Goal: Task Accomplishment & Management: Use online tool/utility

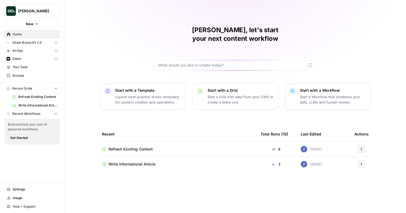
click at [29, 66] on span "Your Data" at bounding box center [35, 67] width 45 height 5
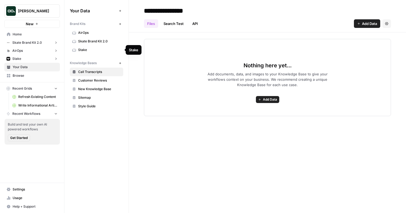
click at [93, 49] on span "Stake" at bounding box center [99, 50] width 43 height 5
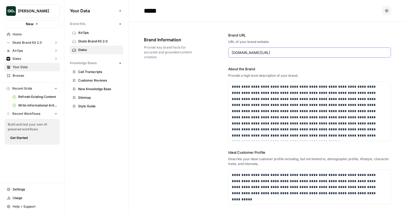
click at [262, 52] on input "hellostake.com/au" at bounding box center [310, 52] width 156 height 5
paste input "https://www.smartsheet.com/"
drag, startPoint x: 253, startPoint y: 53, endPoint x: 228, endPoint y: 53, distance: 24.7
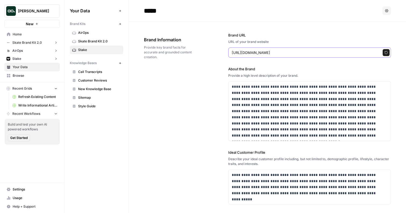
click at [228, 53] on div "https://www.smartsheet.com/ Regenerate" at bounding box center [309, 53] width 163 height 10
click at [262, 53] on input "smartsheet.com/" at bounding box center [304, 52] width 145 height 5
type input "smartsheet.com"
click at [385, 53] on icon "button" at bounding box center [386, 52] width 3 height 3
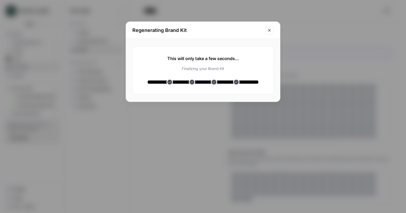
type input "**********"
type input "Try Smartsheet for free"
type input "https://smartsheet.com/try-it"
type input "https://www.coursera.org/articles/what-is-artificial-intelligence"
type input "What Is Artificial Intelligence? Definition, Uses, and Types"
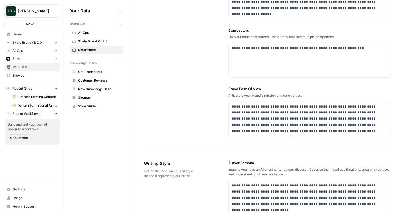
scroll to position [133, 0]
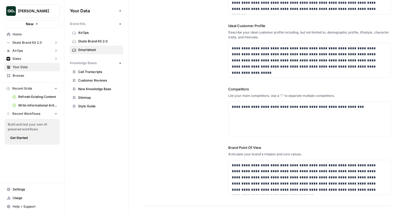
click at [100, 41] on span "Skate Brand Kit 2.0" at bounding box center [99, 41] width 43 height 5
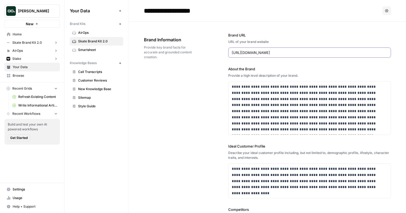
click at [251, 51] on input "https://us.princesspolly.com/" at bounding box center [310, 52] width 156 height 5
click at [200, 12] on input "**********" at bounding box center [185, 10] width 86 height 11
click at [187, 11] on input "**********" at bounding box center [185, 10] width 86 height 11
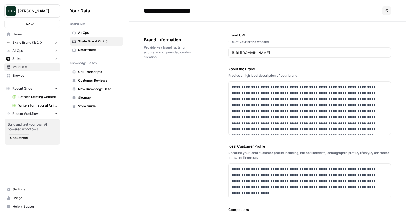
click at [187, 11] on input "**********" at bounding box center [185, 10] width 86 height 11
type input "**********"
click at [100, 42] on span "Smartsheet" at bounding box center [99, 41] width 43 height 5
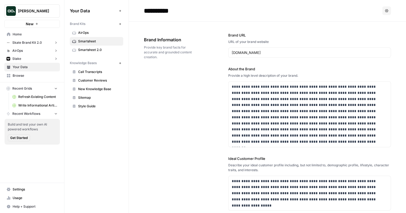
click at [113, 50] on span "Smartsheet 2.0" at bounding box center [99, 50] width 43 height 5
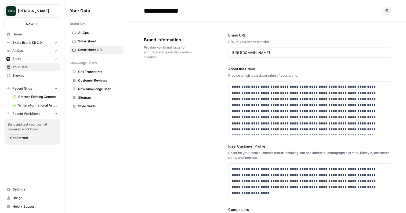
click at [100, 74] on span "Call Transcripts" at bounding box center [99, 72] width 43 height 5
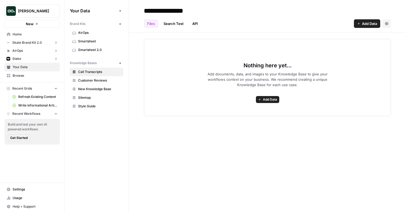
click at [99, 80] on span "Customer Reviews" at bounding box center [99, 80] width 43 height 5
click at [98, 89] on span "New Knowledge Base" at bounding box center [99, 89] width 43 height 5
click at [199, 8] on input "**********" at bounding box center [185, 10] width 86 height 11
click at [212, 10] on input "**********" at bounding box center [185, 10] width 86 height 11
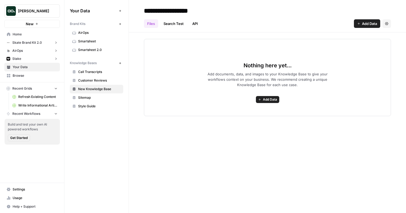
click at [212, 10] on input "**********" at bounding box center [185, 10] width 86 height 11
type input "**********"
click at [119, 63] on icon "button" at bounding box center [120, 63] width 3 height 3
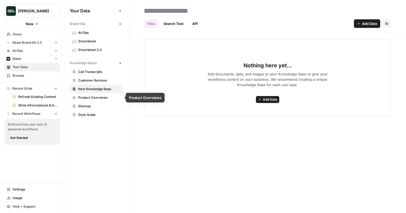
click at [92, 105] on span "Sitemap" at bounding box center [99, 106] width 43 height 5
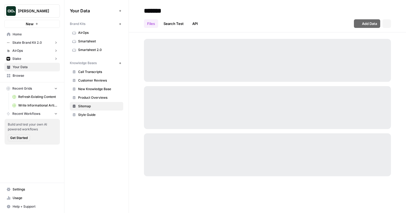
click at [92, 117] on span "Style Guide" at bounding box center [99, 115] width 43 height 5
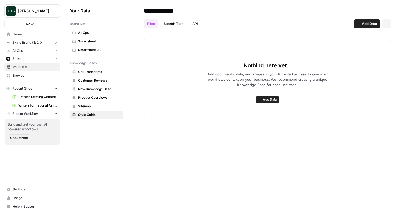
click at [98, 81] on span "Customer Reviews" at bounding box center [99, 80] width 43 height 5
click at [97, 87] on link "New Knowledge Base" at bounding box center [96, 89] width 53 height 9
click at [97, 72] on span "Call Transcripts" at bounding box center [99, 72] width 43 height 5
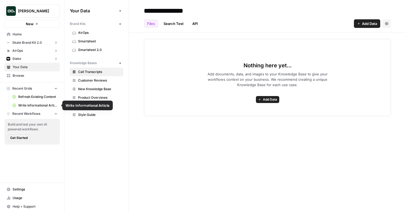
click at [40, 97] on span "Refresh Existing Content" at bounding box center [37, 97] width 39 height 5
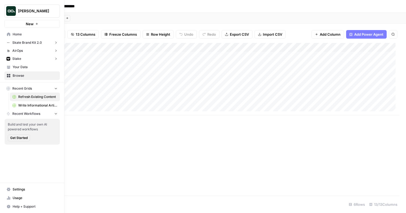
click at [36, 26] on button "New" at bounding box center [32, 24] width 56 height 8
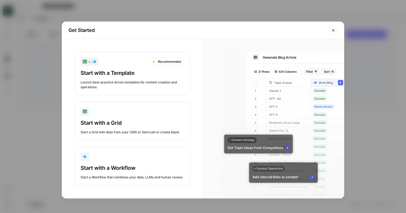
click at [132, 79] on div "Start with a Template Launch best-practice driven templates for content creatio…" at bounding box center [133, 79] width 104 height 20
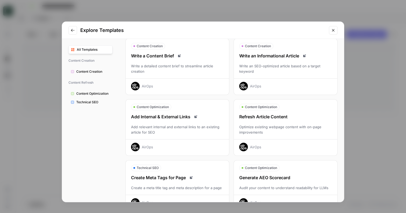
scroll to position [31, 0]
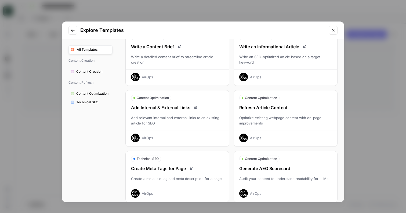
click at [275, 113] on div "Refresh Article Content Optimize existing webpage content with on-page improvem…" at bounding box center [285, 124] width 103 height 38
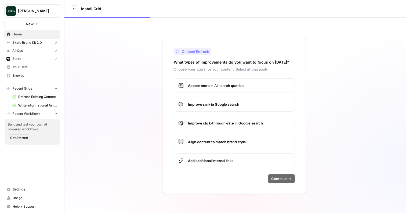
click at [225, 86] on span "Appear more in AI search queries" at bounding box center [239, 85] width 102 height 5
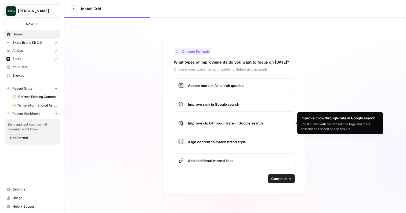
click at [223, 140] on span "Align content to match brand style" at bounding box center [239, 141] width 102 height 5
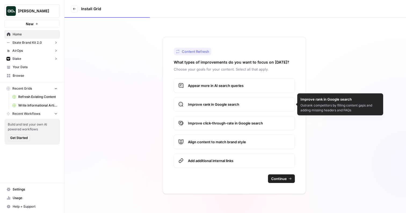
click at [229, 110] on label "Improve rank in Google search" at bounding box center [234, 104] width 121 height 15
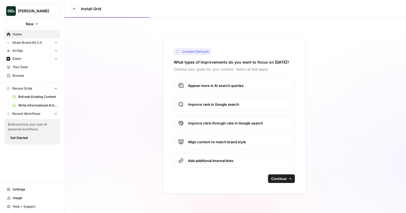
click at [256, 163] on span "Add additional internal links" at bounding box center [239, 160] width 102 height 5
click at [281, 180] on span "Continue" at bounding box center [279, 178] width 16 height 5
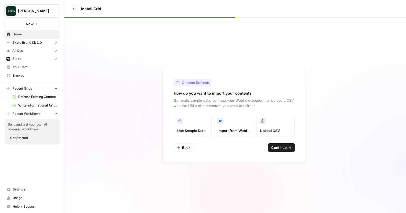
click at [283, 148] on span "Continue" at bounding box center [279, 147] width 16 height 5
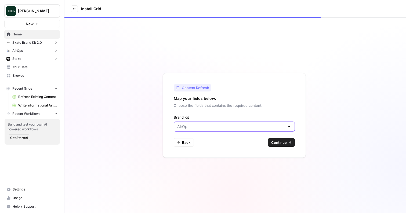
click at [206, 128] on input "Brand Kit" at bounding box center [231, 126] width 108 height 5
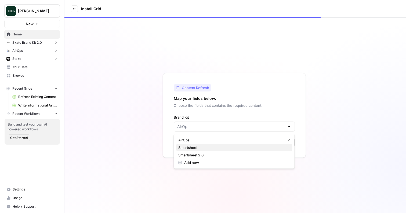
click at [203, 146] on span "Smartsheet" at bounding box center [233, 147] width 110 height 5
type input "Smartsheet"
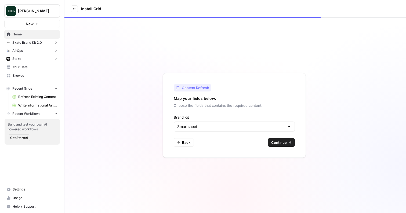
click at [278, 143] on span "Continue" at bounding box center [279, 142] width 16 height 5
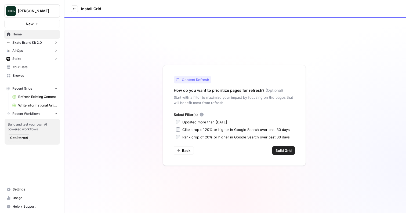
click at [221, 121] on div "Updated more than 90 days ago" at bounding box center [204, 122] width 45 height 5
click at [276, 150] on span "Build Grid" at bounding box center [284, 150] width 16 height 5
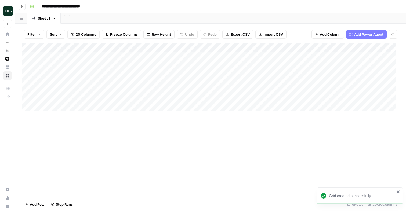
click at [58, 55] on div "Add Column" at bounding box center [211, 79] width 378 height 73
click at [78, 56] on input "**********" at bounding box center [75, 58] width 86 height 6
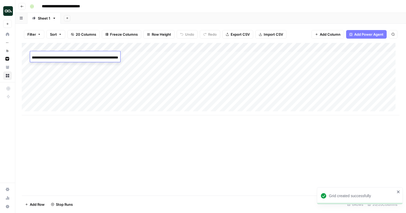
click at [78, 56] on input "**********" at bounding box center [75, 58] width 86 height 6
click at [27, 83] on div "Add Column" at bounding box center [211, 79] width 378 height 73
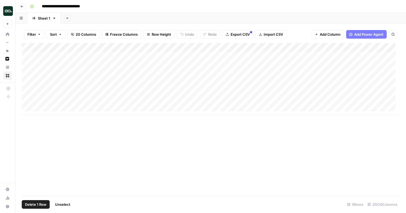
click at [36, 204] on span "Delete 1 Row" at bounding box center [35, 204] width 21 height 5
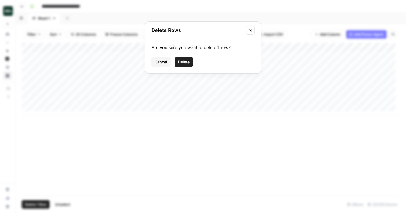
click at [181, 62] on span "Delete" at bounding box center [184, 61] width 12 height 5
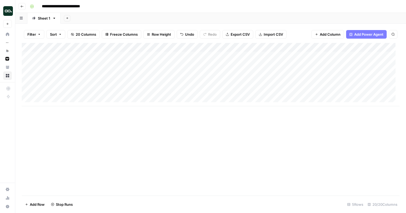
click at [53, 92] on div "Add Column" at bounding box center [211, 74] width 378 height 63
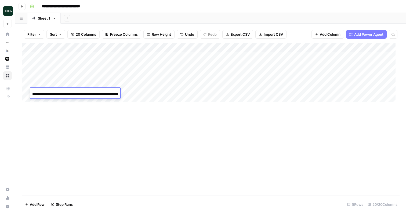
scroll to position [0, 83]
click at [60, 92] on input "**********" at bounding box center [75, 94] width 86 height 6
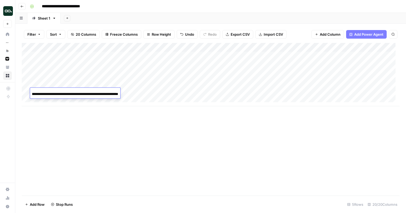
scroll to position [0, 0]
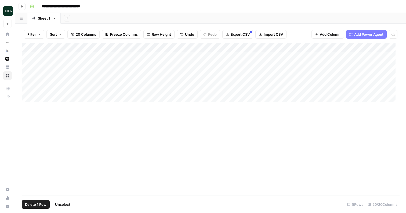
click at [27, 93] on div "Add Column" at bounding box center [211, 74] width 378 height 63
click at [32, 201] on button "Delete 1 Row" at bounding box center [36, 204] width 28 height 9
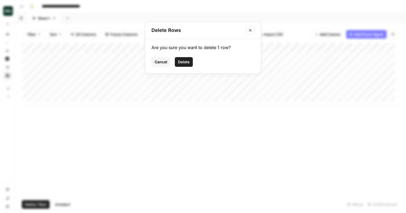
click at [180, 61] on span "Delete" at bounding box center [184, 61] width 12 height 5
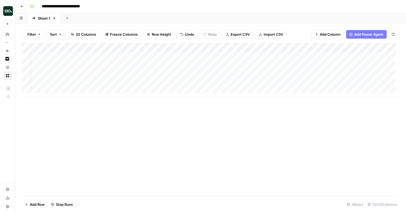
scroll to position [0, 9]
click at [335, 55] on div "Add Column" at bounding box center [211, 70] width 378 height 54
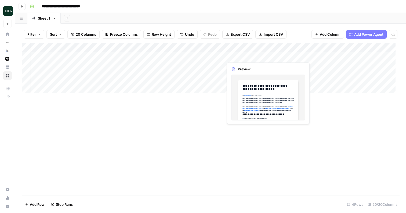
scroll to position [0, 18]
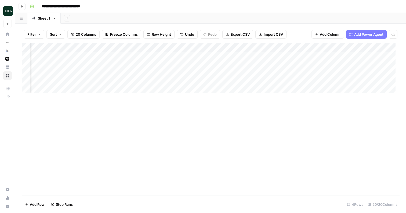
click at [87, 6] on input "**********" at bounding box center [66, 6] width 55 height 9
click at [92, 6] on input "**********" at bounding box center [66, 6] width 55 height 9
type input "**********"
click at [135, 10] on div "**********" at bounding box center [214, 6] width 373 height 9
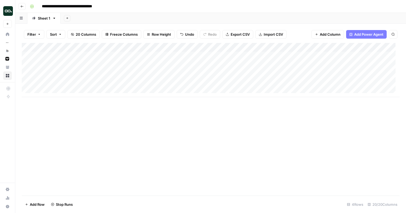
click at [60, 74] on div "Add Column" at bounding box center [211, 70] width 378 height 54
click at [60, 74] on input "**********" at bounding box center [75, 76] width 86 height 6
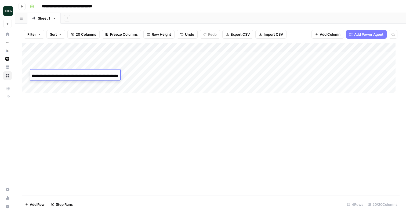
click at [60, 74] on input "**********" at bounding box center [75, 76] width 86 height 6
click at [312, 55] on div "Add Column" at bounding box center [211, 70] width 378 height 54
click at [311, 55] on div "Add Column" at bounding box center [211, 70] width 378 height 54
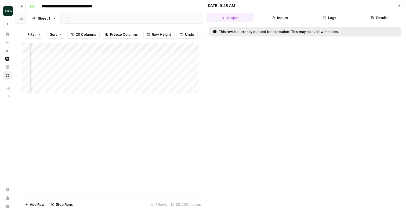
click at [400, 4] on icon "button" at bounding box center [399, 5] width 3 height 3
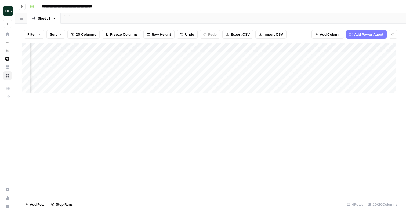
scroll to position [0, 488]
click at [294, 47] on div "Add Column" at bounding box center [211, 70] width 378 height 54
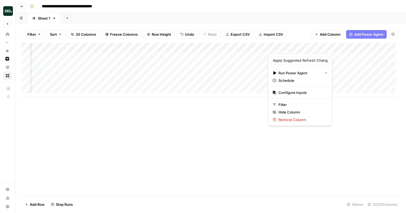
click at [297, 16] on div "Add Sheet" at bounding box center [233, 18] width 345 height 11
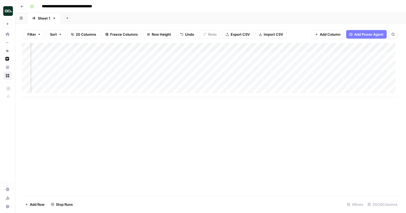
scroll to position [0, 220]
click at [124, 66] on div "Add Column" at bounding box center [211, 70] width 378 height 54
click at [356, 56] on div "Add Column" at bounding box center [211, 70] width 378 height 54
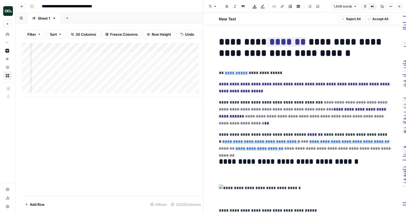
click at [400, 5] on icon "button" at bounding box center [399, 6] width 3 height 3
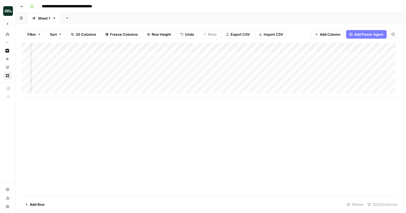
scroll to position [0, 96]
click at [316, 56] on div "Add Column" at bounding box center [211, 70] width 378 height 54
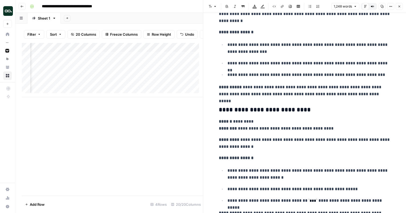
scroll to position [1494, 0]
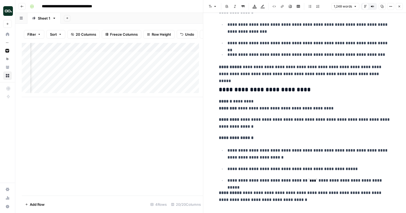
click at [400, 7] on icon "button" at bounding box center [399, 6] width 3 height 3
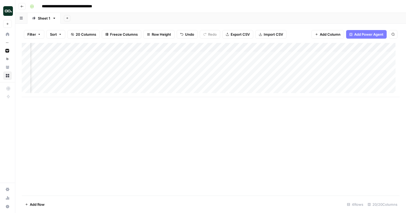
scroll to position [0, 492]
click at [341, 56] on div "Add Column" at bounding box center [211, 70] width 378 height 54
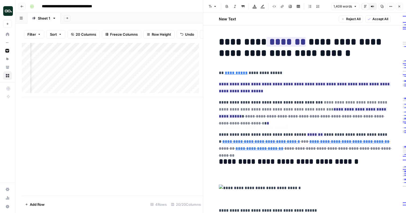
type input "/content/blog-content-calendar-template#food-blog-editorial-calendar-template"
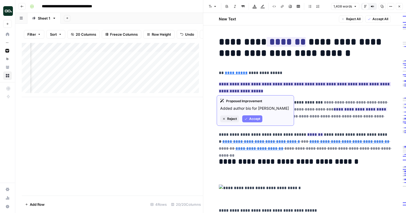
click at [256, 117] on span "Accept" at bounding box center [254, 119] width 11 height 5
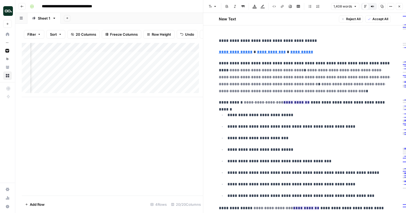
scroll to position [171, 0]
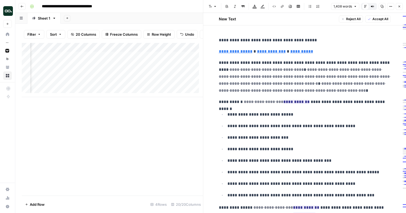
click at [400, 6] on icon "button" at bounding box center [399, 6] width 3 height 3
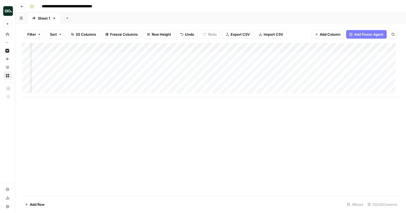
scroll to position [0, 259]
drag, startPoint x: 207, startPoint y: 49, endPoint x: 227, endPoint y: 49, distance: 20.1
click at [227, 49] on div "Add Column" at bounding box center [211, 70] width 378 height 54
drag, startPoint x: 228, startPoint y: 48, endPoint x: 247, endPoint y: 48, distance: 19.6
click at [247, 48] on div "Add Column" at bounding box center [211, 70] width 378 height 54
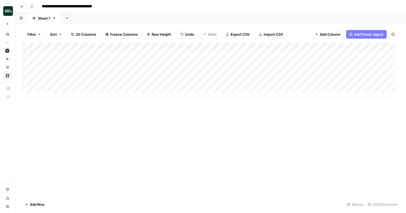
scroll to position [0, 0]
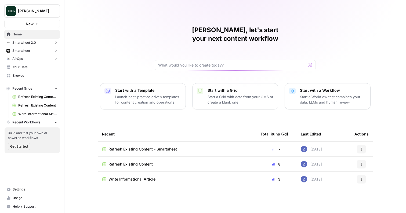
click at [31, 23] on span "New" at bounding box center [30, 23] width 8 height 5
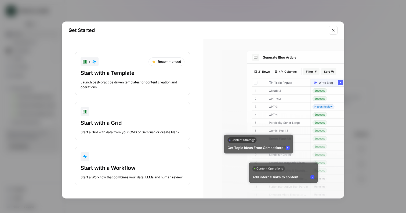
click at [153, 72] on div "Start with a Template" at bounding box center [133, 73] width 104 height 8
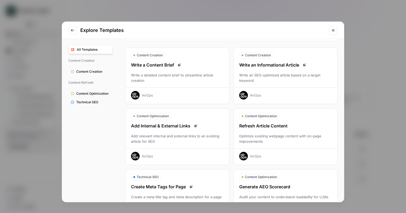
scroll to position [3, 0]
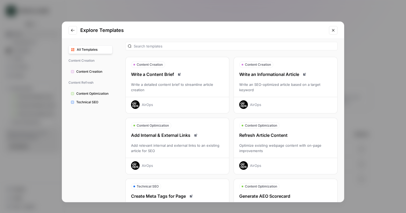
click at [276, 77] on div "Write an Informational Article" at bounding box center [285, 74] width 103 height 6
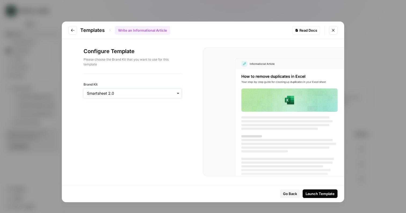
click at [147, 94] on input "Brand Kit" at bounding box center [132, 93] width 91 height 5
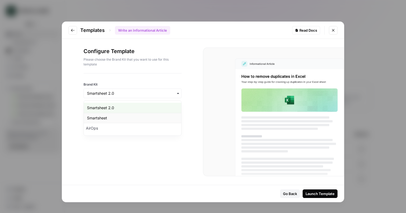
click at [135, 119] on div "Smartsheet" at bounding box center [133, 118] width 98 height 10
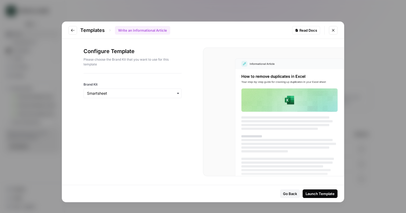
click at [316, 193] on div "Launch Template" at bounding box center [320, 193] width 29 height 5
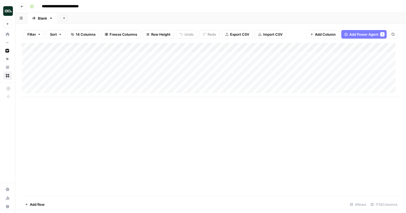
click at [81, 57] on div "Add Column" at bounding box center [211, 70] width 378 height 54
click at [78, 66] on div "Add Column" at bounding box center [211, 70] width 378 height 54
click at [141, 64] on div "Add Column" at bounding box center [211, 70] width 378 height 54
click at [140, 55] on div "Add Column" at bounding box center [211, 70] width 378 height 54
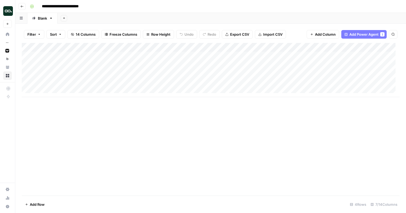
click at [143, 54] on div "Add Column" at bounding box center [211, 70] width 378 height 54
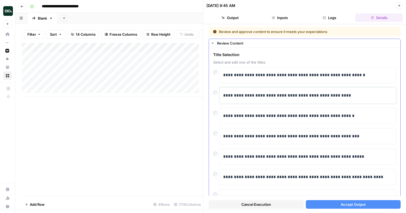
click at [289, 96] on p "**********" at bounding box center [305, 95] width 165 height 7
click at [325, 205] on button "Accept Output" at bounding box center [353, 204] width 95 height 9
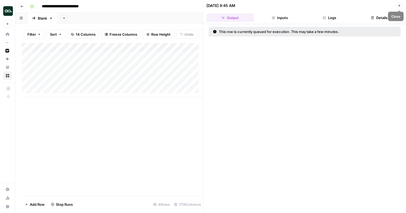
click at [399, 6] on icon "button" at bounding box center [400, 6] width 2 height 2
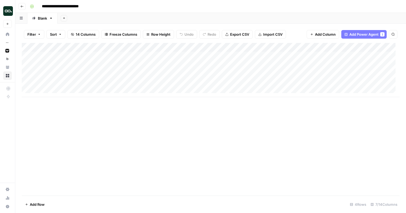
click at [268, 55] on div "Add Column" at bounding box center [211, 70] width 378 height 54
click at [92, 6] on input "**********" at bounding box center [65, 6] width 53 height 9
type input "**********"
click at [123, 5] on div "**********" at bounding box center [214, 6] width 373 height 9
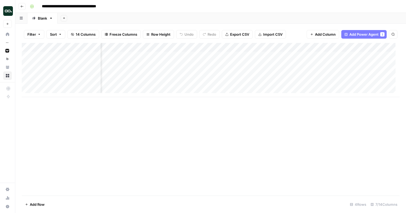
click at [330, 55] on div "Add Column" at bounding box center [211, 70] width 378 height 54
click at [170, 47] on div "Add Column" at bounding box center [211, 70] width 378 height 54
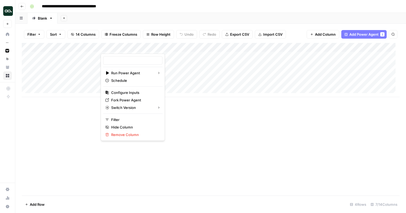
type input "Create Content Brief from Keyword"
click at [132, 99] on span "Fork Power Agent" at bounding box center [134, 100] width 47 height 5
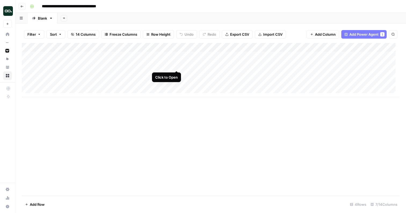
click at [177, 64] on div "Add Column" at bounding box center [211, 70] width 378 height 54
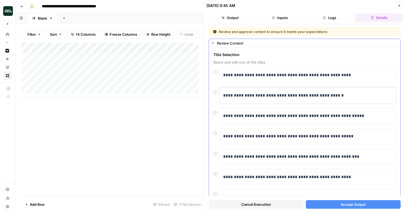
click at [278, 95] on p "**********" at bounding box center [305, 95] width 165 height 7
click at [275, 95] on p "**********" at bounding box center [305, 95] width 165 height 7
click at [338, 205] on button "Accept Output" at bounding box center [353, 204] width 95 height 9
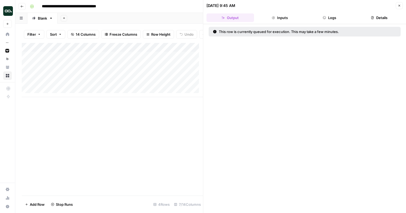
click at [401, 5] on icon "button" at bounding box center [399, 5] width 3 height 3
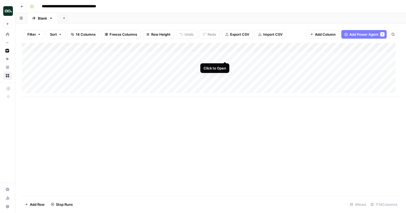
click at [224, 55] on div "Add Column" at bounding box center [211, 70] width 378 height 54
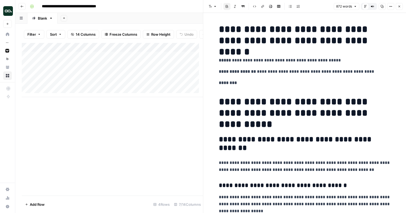
click at [234, 84] on p "********" at bounding box center [305, 83] width 172 height 7
drag, startPoint x: 233, startPoint y: 78, endPoint x: 217, endPoint y: 69, distance: 18.5
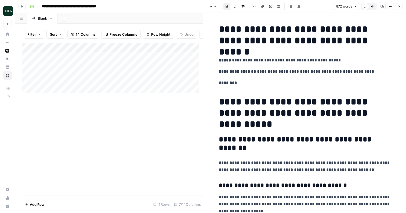
click at [289, 72] on p "**********" at bounding box center [305, 71] width 172 height 7
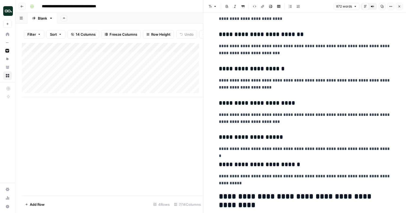
scroll to position [418, 0]
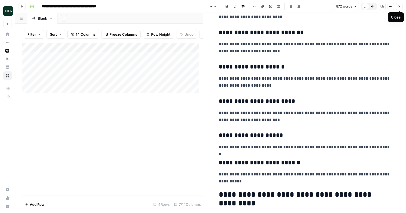
click at [400, 6] on icon "button" at bounding box center [399, 6] width 3 height 3
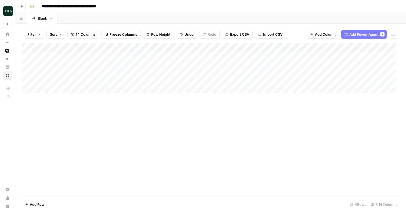
click at [294, 47] on div "Add Column" at bounding box center [211, 70] width 378 height 54
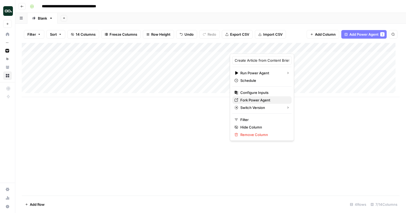
click at [255, 98] on span "Fork Power Agent" at bounding box center [263, 100] width 47 height 5
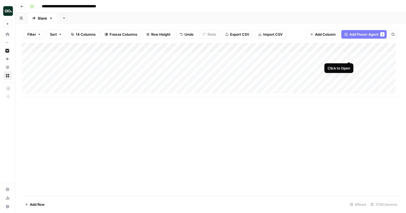
click at [349, 55] on div "Add Column" at bounding box center [211, 70] width 378 height 54
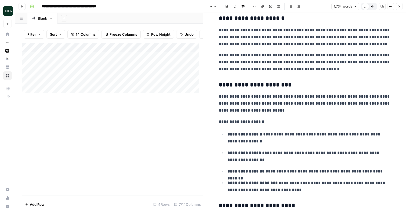
scroll to position [609, 0]
click at [400, 6] on icon "button" at bounding box center [399, 6] width 3 height 3
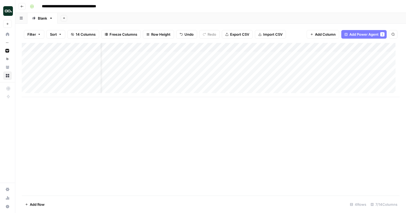
scroll to position [0, 38]
click at [304, 56] on div "Add Column" at bounding box center [211, 70] width 378 height 54
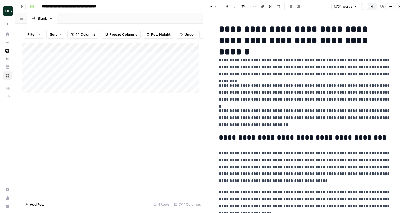
click at [170, 51] on div "Add Column" at bounding box center [112, 70] width 181 height 54
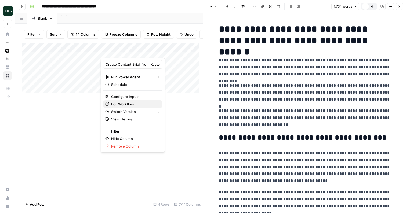
click at [130, 105] on span "Edit Workflow" at bounding box center [134, 104] width 47 height 5
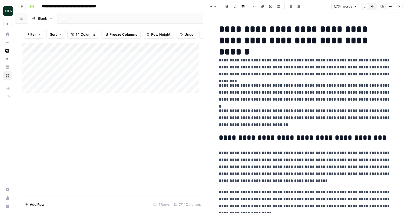
drag, startPoint x: 217, startPoint y: 59, endPoint x: 372, endPoint y: 76, distance: 155.9
click at [232, 86] on span "Edit with AI" at bounding box center [233, 84] width 17 height 5
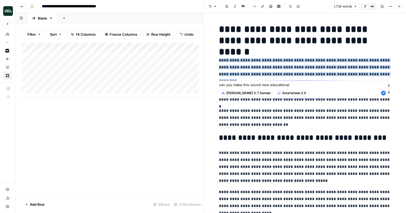
type textarea "can you make this sound moe educational"
click at [385, 95] on icon "button" at bounding box center [383, 93] width 5 height 5
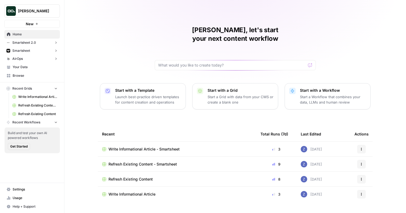
click at [31, 66] on span "Your Data" at bounding box center [35, 67] width 45 height 5
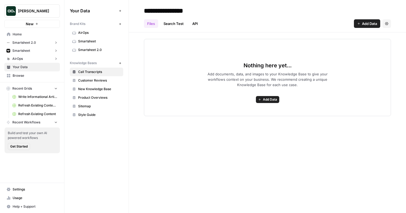
click at [98, 40] on span "Smartsheet" at bounding box center [99, 41] width 43 height 5
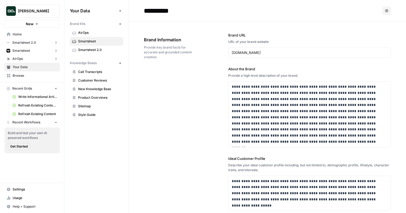
click at [57, 90] on icon "button" at bounding box center [56, 89] width 4 height 4
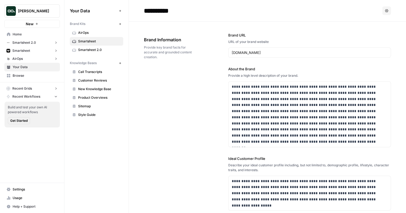
click at [103, 90] on span "New Knowledge Base" at bounding box center [99, 89] width 43 height 5
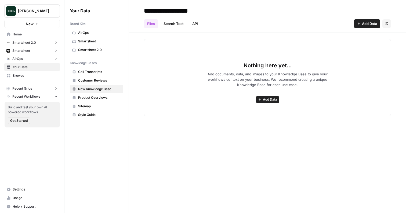
click at [363, 25] on span "Add Data" at bounding box center [369, 23] width 15 height 5
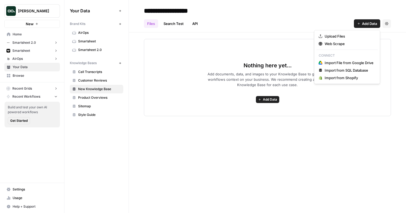
click at [301, 25] on div "Files Search Test API Add Data Settings" at bounding box center [267, 21] width 247 height 13
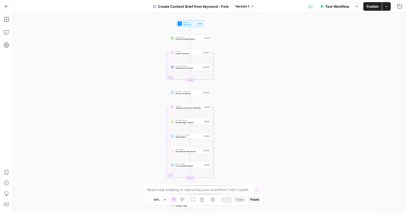
drag, startPoint x: 240, startPoint y: 42, endPoint x: 220, endPoint y: 117, distance: 78.3
click at [221, 117] on div "Workflow Set Inputs Inputs Google Search Perform Google Search Step 51 Loop Ite…" at bounding box center [209, 113] width 393 height 200
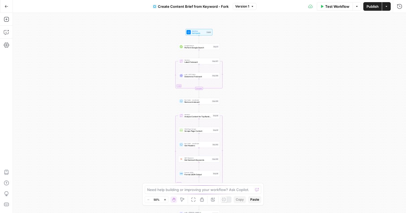
drag, startPoint x: 227, startPoint y: 77, endPoint x: 238, endPoint y: 84, distance: 12.3
click at [238, 84] on div "Workflow Set Inputs Inputs Google Search Perform Google Search Step 51 Loop Ite…" at bounding box center [209, 113] width 393 height 200
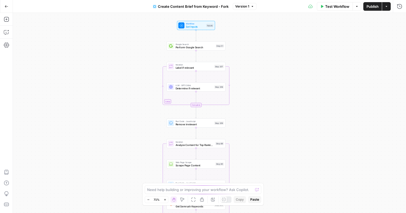
drag, startPoint x: 255, startPoint y: 38, endPoint x: 247, endPoint y: 48, distance: 13.2
click at [247, 48] on div "Workflow Set Inputs Inputs Google Search Perform Google Search Step 51 Loop Ite…" at bounding box center [209, 113] width 393 height 200
click at [202, 28] on span "Set Inputs" at bounding box center [194, 27] width 19 height 4
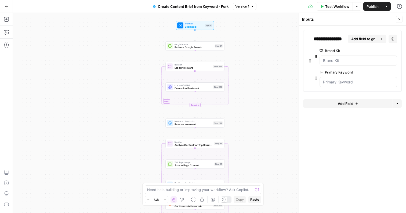
click at [399, 19] on icon "button" at bounding box center [399, 19] width 3 height 3
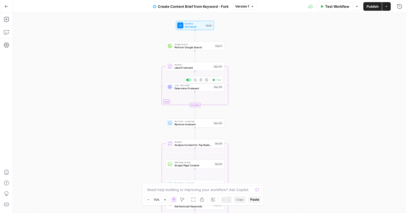
click at [196, 88] on span "Determine if relevant" at bounding box center [193, 89] width 37 height 4
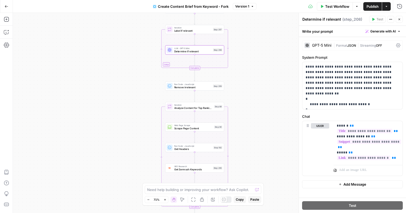
drag, startPoint x: 260, startPoint y: 125, endPoint x: 259, endPoint y: 88, distance: 37.1
click at [259, 88] on div "Workflow Set Inputs Inputs Google Search Perform Google Search Step 51 Loop Ite…" at bounding box center [209, 113] width 393 height 200
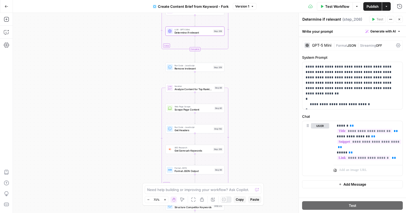
drag, startPoint x: 233, startPoint y: 98, endPoint x: 233, endPoint y: 67, distance: 30.4
click at [233, 67] on div "Workflow Set Inputs Inputs Google Search Perform Google Search Step 51 Loop Ite…" at bounding box center [209, 113] width 393 height 200
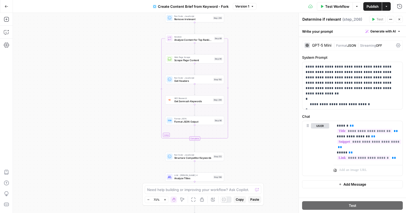
drag, startPoint x: 242, startPoint y: 110, endPoint x: 242, endPoint y: 72, distance: 38.4
click at [242, 72] on div "Workflow Set Inputs Inputs Google Search Perform Google Search Step 51 Loop Ite…" at bounding box center [209, 113] width 393 height 200
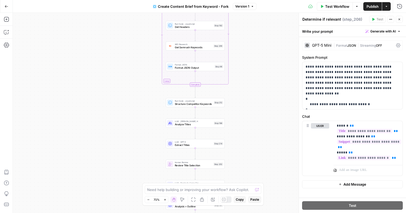
drag, startPoint x: 254, startPoint y: 145, endPoint x: 255, endPoint y: 91, distance: 54.0
click at [255, 91] on div "Workflow Set Inputs Inputs Google Search Perform Google Search Step 51 Loop Ite…" at bounding box center [209, 113] width 393 height 200
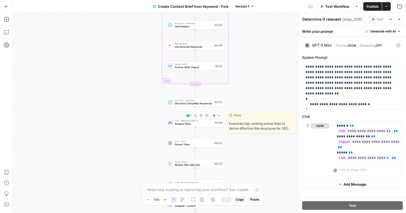
click at [204, 125] on span "Analyze Titles" at bounding box center [194, 124] width 38 height 4
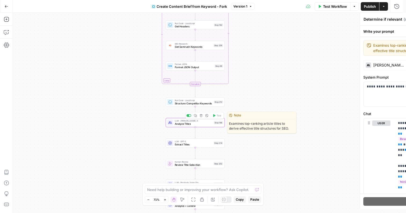
type textarea "Analyze Titles"
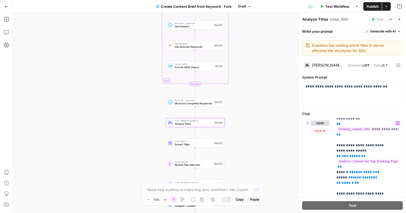
scroll to position [69, 0]
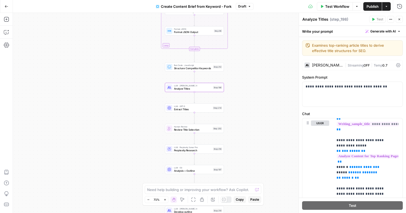
drag, startPoint x: 240, startPoint y: 144, endPoint x: 239, endPoint y: 105, distance: 39.2
click at [239, 105] on div "Workflow Set Inputs Inputs Google Search Perform Google Search Step 51 Loop Ite…" at bounding box center [209, 113] width 393 height 200
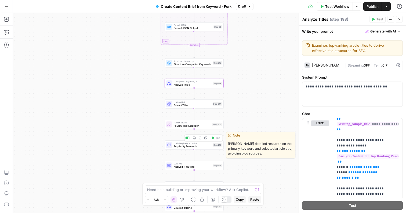
click at [196, 146] on span "Perplexity Research" at bounding box center [193, 147] width 38 height 4
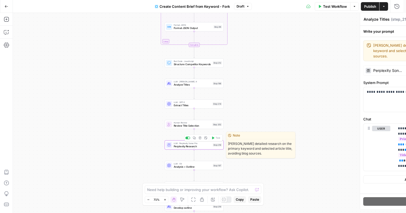
type textarea "Perplexity Research"
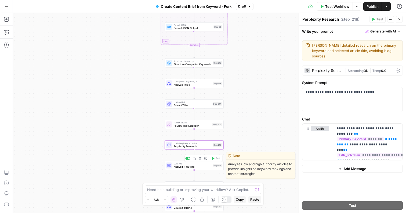
click at [193, 167] on span "Analysis + Outline" at bounding box center [193, 167] width 38 height 4
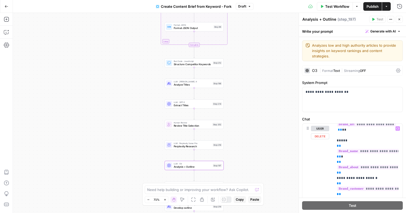
scroll to position [45, 0]
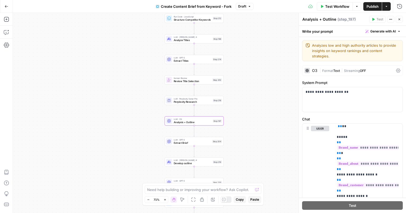
drag, startPoint x: 273, startPoint y: 142, endPoint x: 273, endPoint y: 98, distance: 44.1
click at [273, 98] on div "Workflow Set Inputs Inputs Google Search Perform Google Search Step 51 Loop Ite…" at bounding box center [209, 113] width 393 height 200
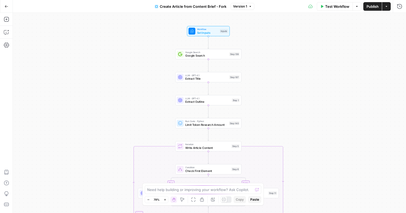
drag, startPoint x: 274, startPoint y: 56, endPoint x: 269, endPoint y: 98, distance: 43.1
click at [269, 98] on div "true false true false Workflow Set Inputs Inputs Google Search Google Search St…" at bounding box center [209, 113] width 393 height 200
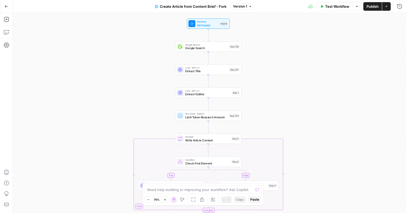
drag, startPoint x: 260, startPoint y: 89, endPoint x: 260, endPoint y: 82, distance: 7.5
click at [260, 82] on div "true false true false Workflow Set Inputs Inputs Google Search Google Search St…" at bounding box center [209, 113] width 393 height 200
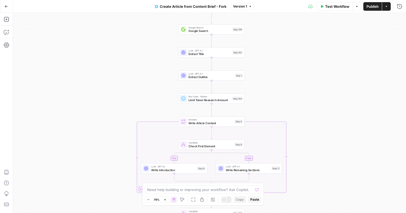
drag, startPoint x: 271, startPoint y: 105, endPoint x: 274, endPoint y: 87, distance: 18.3
click at [274, 87] on div "true false true false Workflow Set Inputs Inputs Google Search Google Search St…" at bounding box center [209, 113] width 393 height 200
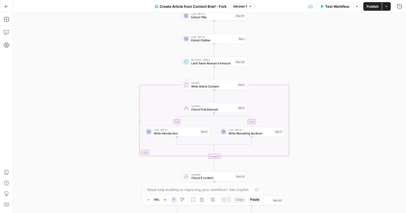
drag, startPoint x: 277, startPoint y: 94, endPoint x: 279, endPoint y: 53, distance: 41.7
click at [279, 53] on div "true false true false Workflow Set Inputs Inputs Google Search Google Search St…" at bounding box center [209, 113] width 393 height 200
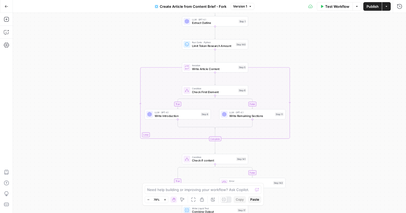
drag, startPoint x: 299, startPoint y: 92, endPoint x: 299, endPoint y: 75, distance: 16.9
click at [299, 75] on div "true false true false Workflow Set Inputs Inputs Google Search Google Search St…" at bounding box center [209, 113] width 393 height 200
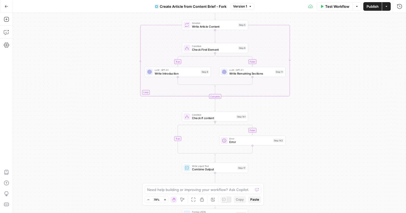
drag, startPoint x: 293, startPoint y: 124, endPoint x: 290, endPoint y: 69, distance: 54.9
click at [290, 69] on div "true false true false Workflow Set Inputs Inputs Google Search Google Search St…" at bounding box center [209, 113] width 393 height 200
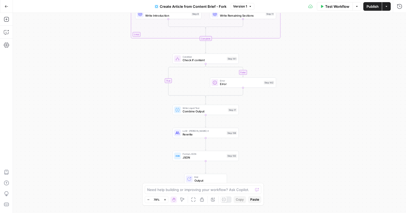
drag, startPoint x: 273, startPoint y: 150, endPoint x: 266, endPoint y: 108, distance: 42.4
click at [266, 108] on div "true false true false Workflow Set Inputs Inputs Google Search Google Search St…" at bounding box center [209, 113] width 393 height 200
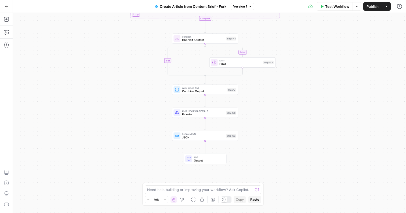
drag, startPoint x: 265, startPoint y: 120, endPoint x: 264, endPoint y: 101, distance: 18.8
click at [265, 101] on div "true false true false Workflow Set Inputs Inputs Google Search Google Search St…" at bounding box center [209, 113] width 393 height 200
click at [8, 8] on button "Go Back" at bounding box center [7, 7] width 10 height 10
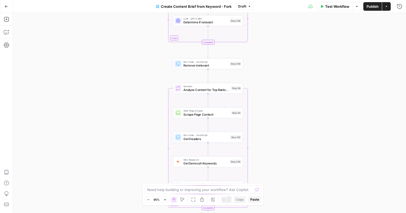
drag, startPoint x: 255, startPoint y: 52, endPoint x: 254, endPoint y: 117, distance: 64.5
click at [254, 117] on div "Workflow Set Inputs Inputs Google Search Perform Google Search Step 51 Loop Ite…" at bounding box center [209, 113] width 393 height 200
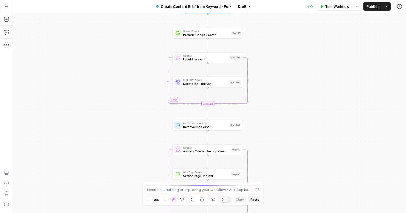
drag, startPoint x: 258, startPoint y: 101, endPoint x: 257, endPoint y: 162, distance: 61.3
click at [258, 163] on div "Workflow Set Inputs Inputs Google Search Perform Google Search Step 51 Loop Ite…" at bounding box center [209, 113] width 393 height 200
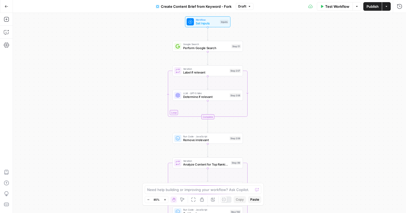
drag, startPoint x: 259, startPoint y: 54, endPoint x: 258, endPoint y: 76, distance: 22.6
click at [259, 77] on div "Workflow Set Inputs Inputs Google Search Perform Google Search Step 51 Loop Ite…" at bounding box center [209, 113] width 393 height 200
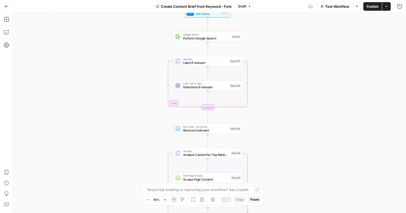
drag, startPoint x: 273, startPoint y: 116, endPoint x: 272, endPoint y: 97, distance: 18.8
click at [273, 97] on div "Workflow Set Inputs Inputs Google Search Perform Google Search Step 51 Loop Ite…" at bounding box center [209, 113] width 393 height 200
click at [8, 33] on icon "button" at bounding box center [6, 32] width 5 height 5
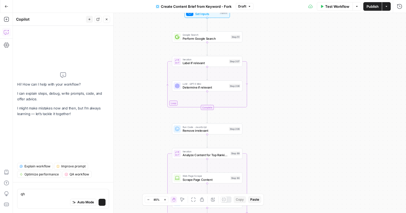
type textarea "q"
type textarea "where is research happening in this workflow"
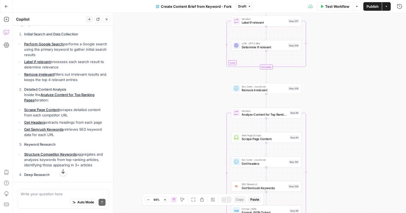
scroll to position [74, 0]
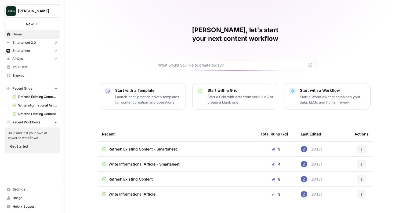
click at [31, 12] on span "[PERSON_NAME]" at bounding box center [34, 10] width 33 height 5
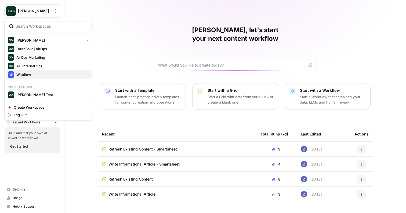
click at [32, 74] on span "Webflow" at bounding box center [51, 74] width 71 height 5
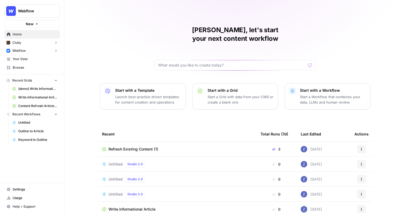
click at [34, 57] on span "Your Data" at bounding box center [35, 59] width 45 height 5
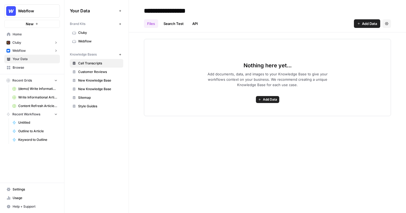
click at [100, 81] on span "New Knowledge Base" at bounding box center [99, 80] width 43 height 5
click at [389, 25] on button "Settings" at bounding box center [387, 23] width 9 height 9
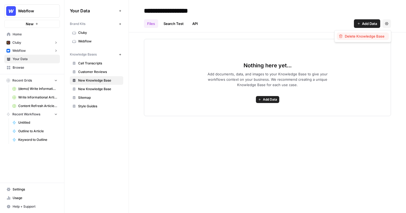
click at [380, 38] on span "Delete Knowledge Base" at bounding box center [365, 36] width 40 height 5
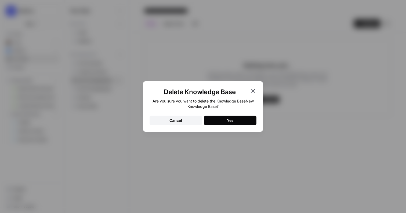
click at [224, 118] on button "Yes" at bounding box center [230, 121] width 52 height 10
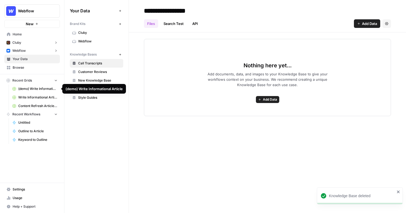
click at [38, 82] on button "Recent Grids" at bounding box center [32, 81] width 56 height 8
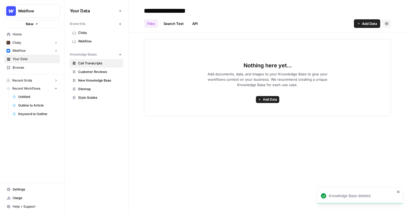
click at [35, 89] on span "Recent Workflows" at bounding box center [26, 88] width 28 height 5
click at [28, 81] on span "Recent Grids" at bounding box center [22, 80] width 20 height 5
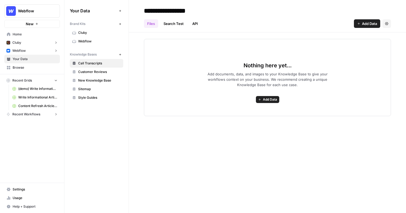
click at [30, 96] on span "Write Informational Article" at bounding box center [37, 97] width 39 height 5
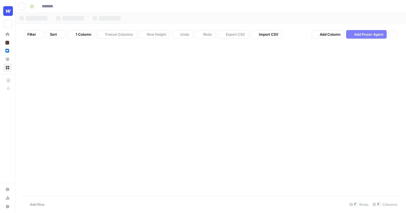
type input "**********"
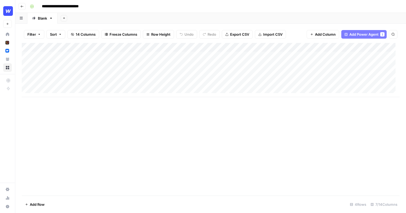
click at [141, 55] on div "Add Column" at bounding box center [211, 70] width 378 height 54
click at [176, 56] on div "Add Column" at bounding box center [211, 70] width 378 height 54
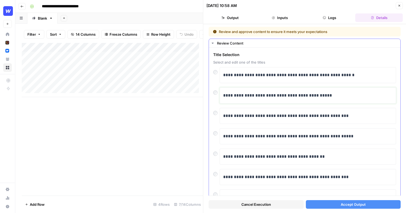
click at [252, 93] on p "**********" at bounding box center [305, 95] width 165 height 7
click at [329, 204] on button "Accept Output" at bounding box center [353, 204] width 95 height 9
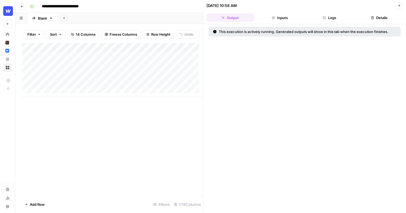
click at [401, 6] on span "Close" at bounding box center [401, 6] width 0 height 0
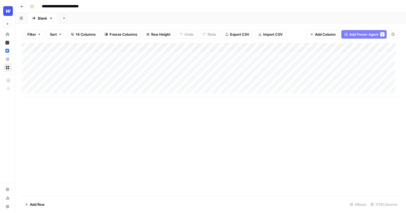
click at [142, 65] on div "Add Column" at bounding box center [211, 70] width 378 height 54
click at [268, 56] on div "Add Column" at bounding box center [211, 70] width 378 height 54
click at [176, 65] on div "Add Column" at bounding box center [211, 70] width 378 height 54
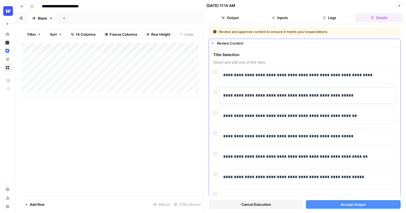
click at [288, 93] on p "**********" at bounding box center [305, 95] width 165 height 7
click at [399, 5] on icon "button" at bounding box center [399, 5] width 3 height 3
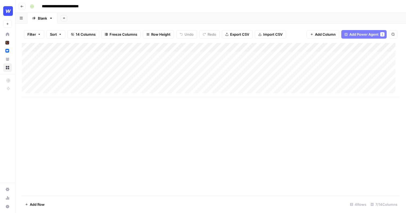
click at [170, 48] on div "Add Column" at bounding box center [211, 70] width 378 height 54
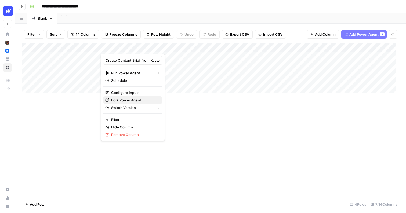
click at [128, 101] on span "Fork Power Agent" at bounding box center [134, 100] width 47 height 5
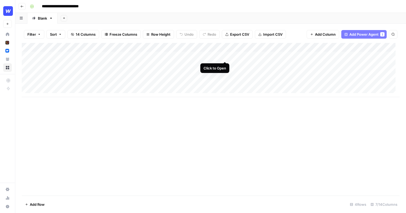
click at [225, 56] on div "Add Column" at bounding box center [211, 70] width 378 height 54
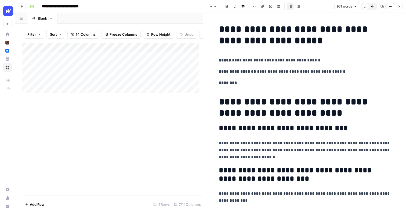
click at [230, 63] on p "**********" at bounding box center [305, 60] width 172 height 7
drag, startPoint x: 217, startPoint y: 60, endPoint x: 308, endPoint y: 63, distance: 91.7
click at [308, 63] on p "**********" at bounding box center [305, 60] width 172 height 7
click at [286, 153] on p "**********" at bounding box center [305, 150] width 172 height 21
drag, startPoint x: 275, startPoint y: 156, endPoint x: 213, endPoint y: 142, distance: 63.1
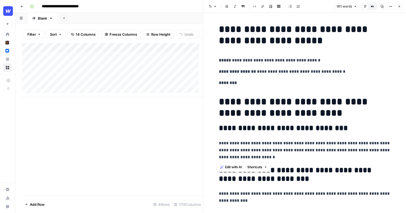
click at [230, 168] on span "Edit with AI" at bounding box center [233, 167] width 17 height 5
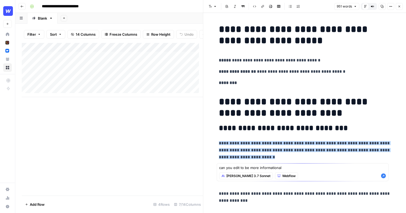
type textarea "can you edit to be more informational"
click at [384, 177] on icon "button" at bounding box center [383, 176] width 5 height 5
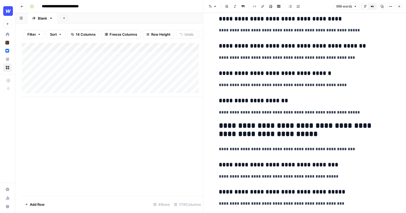
scroll to position [826, 0]
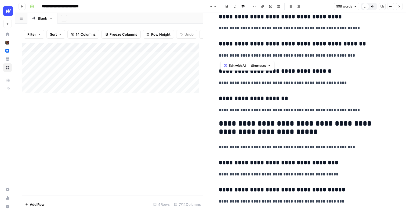
drag, startPoint x: 344, startPoint y: 54, endPoint x: 217, endPoint y: 54, distance: 127.1
click at [216, 54] on div "**********" at bounding box center [305, 217] width 178 height 2044
click at [240, 68] on span "Edit with AI" at bounding box center [233, 65] width 17 height 5
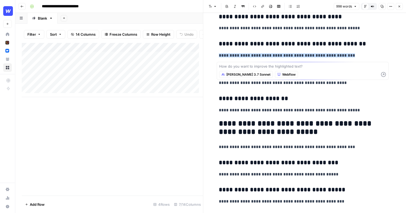
click at [242, 75] on span "[PERSON_NAME] 3.7 Sonnet" at bounding box center [248, 74] width 44 height 5
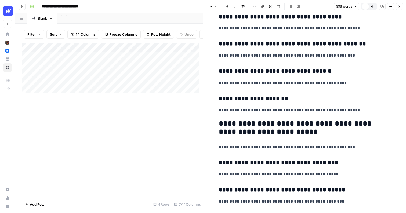
click at [344, 48] on h3 "**********" at bounding box center [305, 44] width 172 height 8
click at [400, 8] on button "Close" at bounding box center [399, 6] width 7 height 7
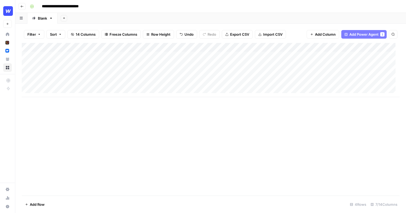
click at [294, 47] on div "Add Column" at bounding box center [211, 70] width 378 height 54
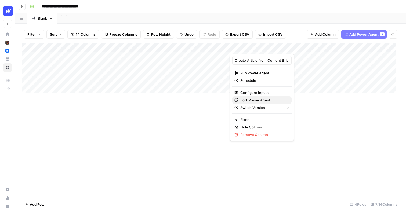
click at [258, 100] on span "Fork Power Agent" at bounding box center [263, 100] width 47 height 5
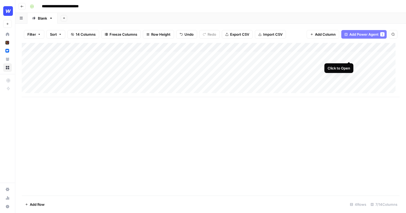
click at [350, 56] on div "Add Column" at bounding box center [211, 70] width 378 height 54
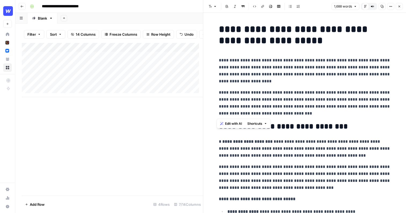
drag, startPoint x: 297, startPoint y: 115, endPoint x: 208, endPoint y: 53, distance: 108.5
click at [287, 68] on p "**********" at bounding box center [305, 71] width 172 height 28
click at [292, 113] on p "**********" at bounding box center [305, 103] width 172 height 28
click at [399, 5] on icon "button" at bounding box center [399, 6] width 3 height 3
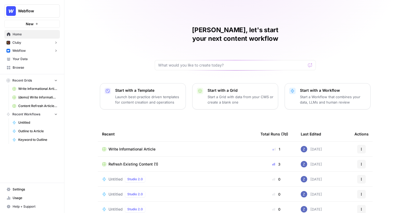
click at [35, 103] on link "Content Refresh Article (Demo Grid)" at bounding box center [35, 106] width 50 height 9
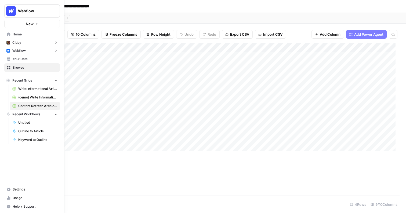
click at [18, 67] on span "Browse" at bounding box center [35, 67] width 45 height 5
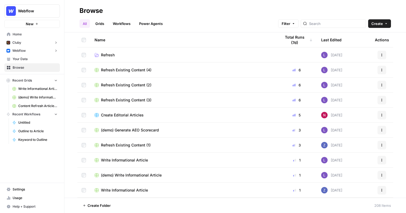
click at [34, 82] on button "Recent Grids" at bounding box center [32, 81] width 56 height 8
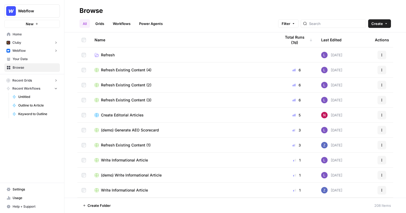
click at [133, 70] on span "Refresh Existing Content (4)" at bounding box center [126, 69] width 51 height 5
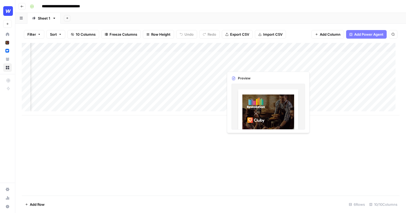
scroll to position [0, 58]
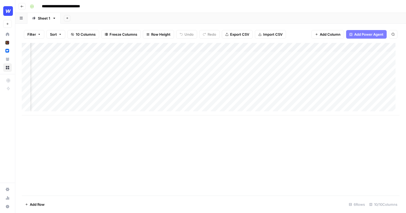
click at [286, 56] on div "Add Column" at bounding box center [211, 79] width 378 height 73
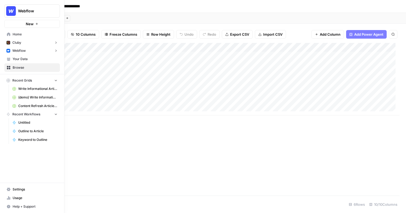
click at [21, 69] on span "Browse" at bounding box center [35, 67] width 45 height 5
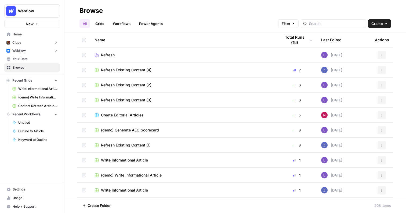
click at [120, 100] on span "Refresh Existing Content (3)" at bounding box center [126, 100] width 51 height 5
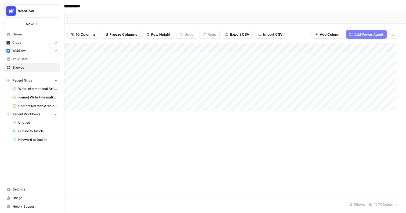
click at [8, 69] on icon at bounding box center [8, 67] width 3 height 3
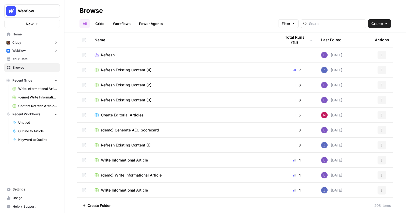
click at [127, 69] on span "Refresh Existing Content (4)" at bounding box center [126, 69] width 51 height 5
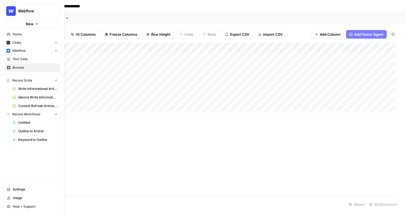
click at [8, 68] on icon at bounding box center [8, 67] width 3 height 3
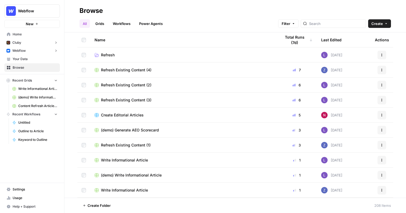
click at [37, 25] on icon "button" at bounding box center [37, 24] width 2 height 2
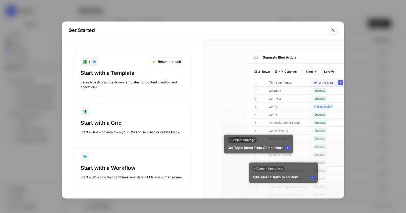
click at [127, 72] on div "Start with a Template" at bounding box center [133, 73] width 104 height 8
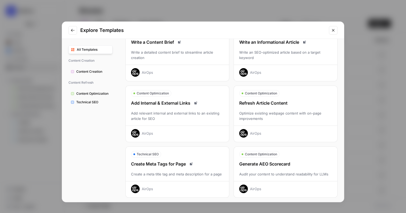
scroll to position [38, 0]
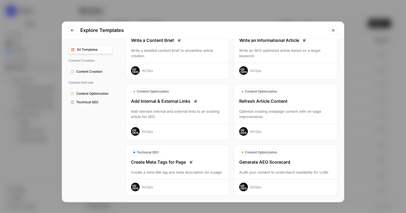
click at [282, 108] on div "Refresh Article Content Optimize existing webpage content with on-page improvem…" at bounding box center [285, 117] width 103 height 38
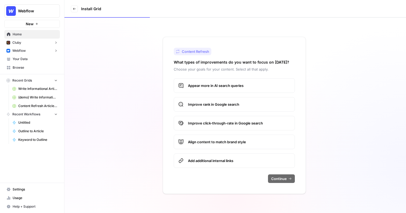
click at [215, 89] on label "Appear more in AI search queries" at bounding box center [234, 85] width 121 height 15
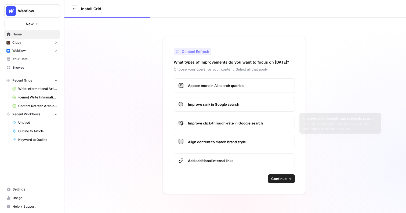
click at [218, 120] on label "Improve click-through-rate in Google search" at bounding box center [234, 123] width 121 height 15
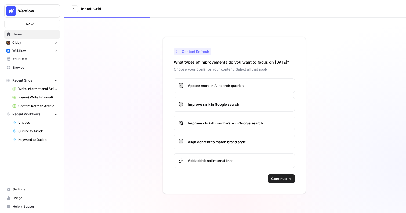
click at [219, 107] on label "Improve rank in Google search" at bounding box center [234, 104] width 121 height 15
click at [253, 144] on span "Align content to match brand style" at bounding box center [239, 141] width 102 height 5
click at [286, 176] on span "Continue" at bounding box center [279, 178] width 16 height 5
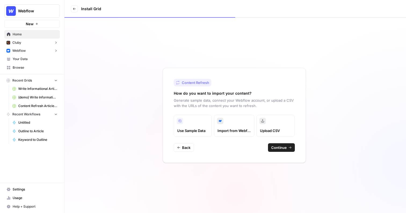
click at [275, 146] on span "Continue" at bounding box center [279, 147] width 16 height 5
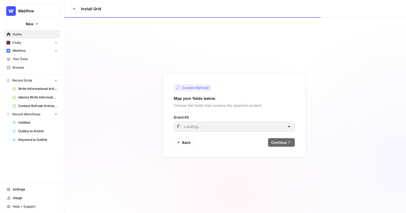
type input "Cluby"
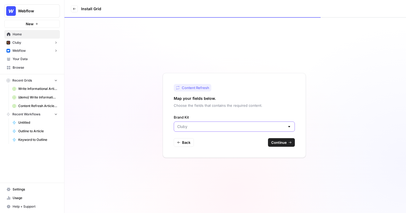
click at [199, 127] on input "Brand Kit" at bounding box center [231, 126] width 108 height 5
click at [202, 148] on span "Webflow" at bounding box center [233, 147] width 110 height 5
type input "Webflow"
click at [284, 142] on span "Continue" at bounding box center [279, 142] width 16 height 5
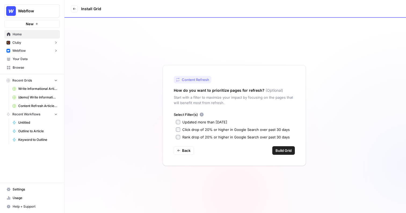
click at [195, 120] on div "Updated more than 90 days ago" at bounding box center [204, 122] width 45 height 5
click at [280, 150] on span "Build Grid" at bounding box center [284, 150] width 16 height 5
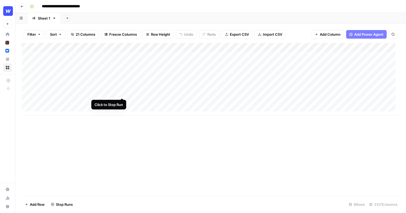
click at [122, 92] on div "Add Column" at bounding box center [211, 79] width 378 height 73
click at [121, 98] on div "Add Column" at bounding box center [211, 79] width 378 height 73
click at [121, 82] on div "Add Column" at bounding box center [211, 79] width 378 height 73
click at [123, 101] on div "Add Column" at bounding box center [211, 79] width 378 height 73
click at [344, 56] on div "Add Column" at bounding box center [211, 79] width 378 height 73
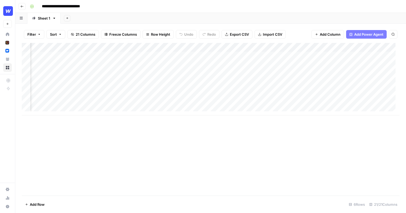
scroll to position [0, 496]
click at [285, 56] on div "Add Column" at bounding box center [211, 79] width 378 height 73
click at [281, 55] on div "Add Column" at bounding box center [211, 79] width 378 height 73
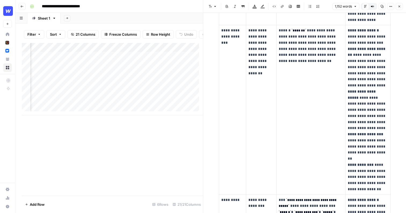
scroll to position [639, 0]
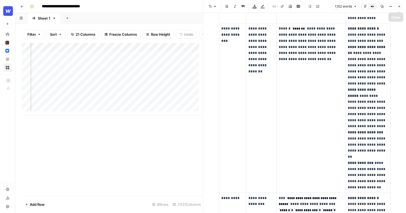
click at [400, 6] on icon "button" at bounding box center [399, 6] width 3 height 3
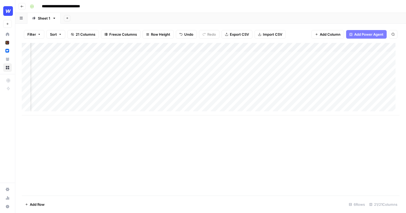
scroll to position [1, 0]
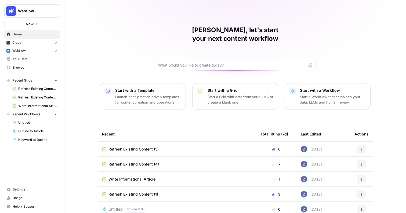
click at [27, 60] on span "Your Data" at bounding box center [35, 59] width 45 height 5
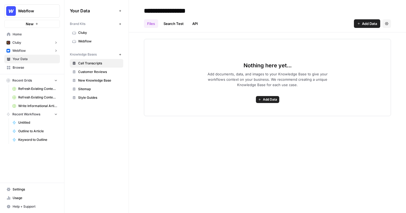
click at [99, 41] on span "Webflow" at bounding box center [99, 41] width 43 height 5
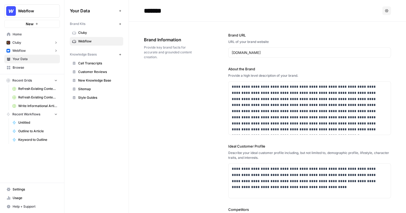
click at [57, 82] on icon "button" at bounding box center [56, 80] width 4 height 4
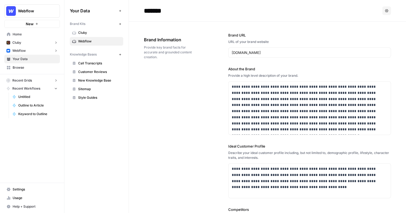
click at [56, 88] on icon "button" at bounding box center [56, 89] width 4 height 4
click at [101, 79] on span "New Knowledge Base" at bounding box center [99, 80] width 43 height 5
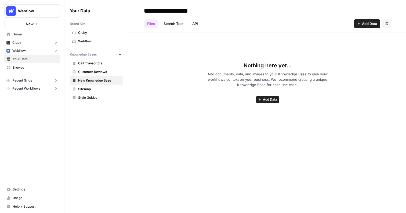
click at [366, 25] on span "Add Data" at bounding box center [369, 23] width 15 height 5
click at [368, 12] on h2 "**********" at bounding box center [267, 10] width 247 height 9
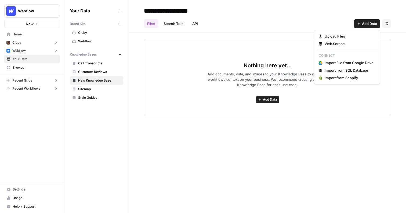
click at [366, 24] on span "Add Data" at bounding box center [369, 23] width 15 height 5
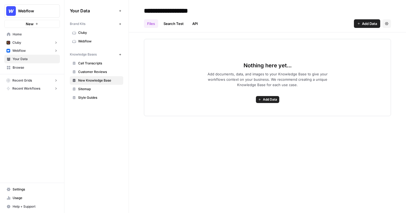
click at [366, 10] on h2 "**********" at bounding box center [267, 10] width 247 height 9
click at [109, 42] on span "Webflow" at bounding box center [99, 41] width 43 height 5
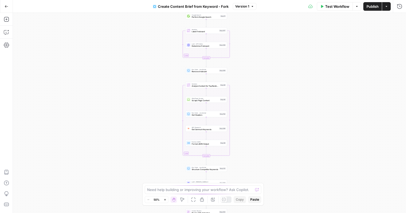
drag, startPoint x: 251, startPoint y: 45, endPoint x: 245, endPoint y: 110, distance: 65.5
click at [245, 110] on div "Workflow Set Inputs Inputs Google Search Perform Google Search Step 51 Loop Ite…" at bounding box center [209, 113] width 393 height 200
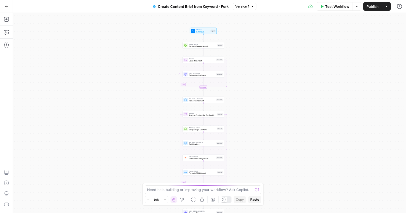
drag, startPoint x: 249, startPoint y: 66, endPoint x: 248, endPoint y: 81, distance: 15.3
click at [248, 82] on div "Workflow Set Inputs Inputs Google Search Perform Google Search Step 51 Loop Ite…" at bounding box center [209, 113] width 393 height 200
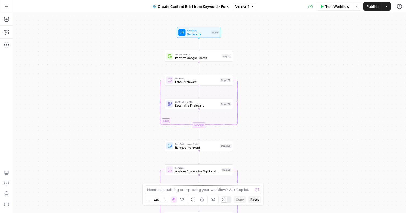
drag, startPoint x: 262, startPoint y: 68, endPoint x: 252, endPoint y: 92, distance: 26.1
click at [252, 92] on div "Workflow Set Inputs Inputs Google Search Perform Google Search Step 51 Loop Ite…" at bounding box center [209, 113] width 393 height 200
click at [206, 35] on span "Set Inputs" at bounding box center [198, 34] width 22 height 4
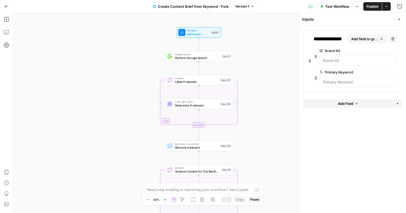
click at [398, 19] on icon "button" at bounding box center [399, 19] width 3 height 3
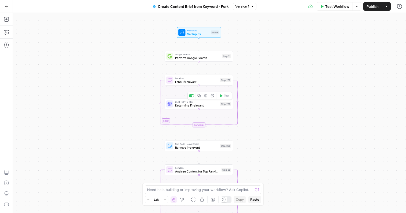
click at [210, 106] on span "Determine if relevant" at bounding box center [196, 105] width 43 height 4
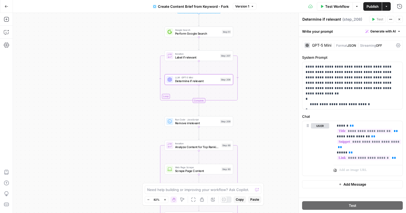
drag, startPoint x: 265, startPoint y: 137, endPoint x: 264, endPoint y: 109, distance: 28.5
click at [264, 109] on div "Workflow Set Inputs Inputs Google Search Perform Google Search Step 51 Loop Ite…" at bounding box center [209, 113] width 393 height 200
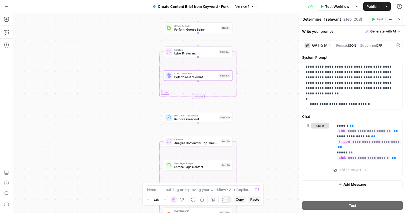
click at [399, 19] on icon "button" at bounding box center [400, 20] width 2 height 2
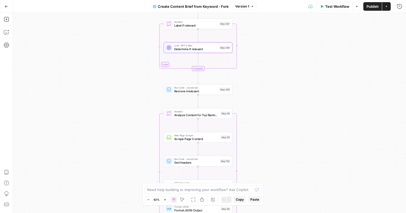
drag, startPoint x: 272, startPoint y: 141, endPoint x: 271, endPoint y: 108, distance: 32.8
click at [271, 108] on div "Workflow Set Inputs Inputs Google Search Perform Google Search Step 51 Loop Ite…" at bounding box center [209, 113] width 393 height 200
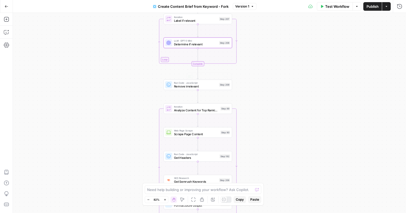
click at [204, 43] on span "Determine if relevant" at bounding box center [195, 44] width 43 height 4
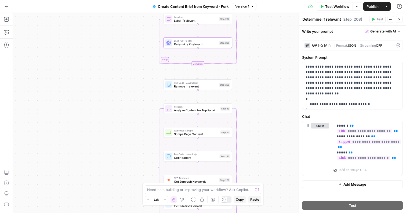
click at [353, 46] on span "JSON" at bounding box center [351, 46] width 9 height 4
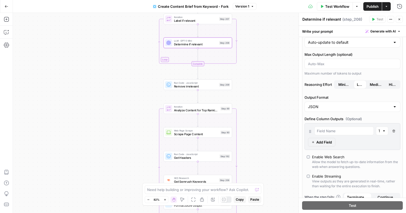
scroll to position [35, 0]
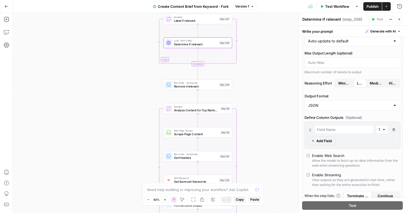
click at [400, 18] on icon "button" at bounding box center [399, 19] width 3 height 3
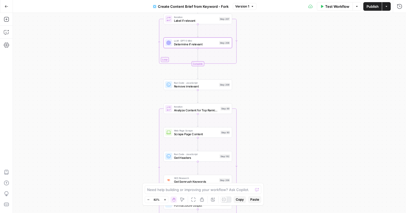
click at [175, 43] on span "Determine if relevant" at bounding box center [195, 44] width 43 height 4
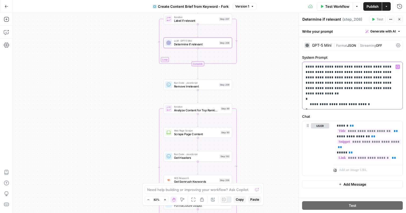
click at [347, 88] on p "**********" at bounding box center [353, 85] width 94 height 43
click at [6, 33] on icon "button" at bounding box center [6, 32] width 5 height 5
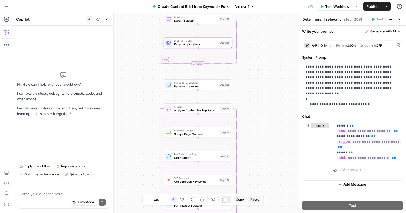
click at [37, 198] on div "Auto Mode Send" at bounding box center [63, 203] width 85 height 12
click at [38, 196] on textarea at bounding box center [63, 194] width 85 height 5
type textarea "w"
click at [38, 194] on textarea "what" at bounding box center [63, 194] width 85 height 5
type textarea "w"
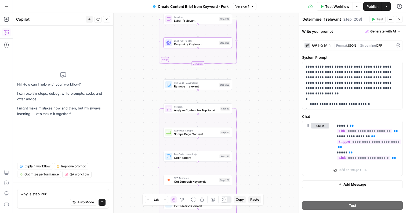
click at [34, 197] on div "Auto Mode Send" at bounding box center [63, 203] width 85 height 12
click at [33, 195] on textarea "why is step 208" at bounding box center [63, 194] width 85 height 5
click at [71, 194] on textarea "why is output of step 208" at bounding box center [63, 194] width 85 height 5
type textarea "why is output of step 208 in JSON"
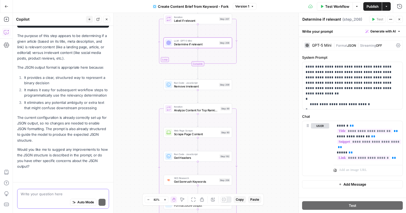
scroll to position [124, 0]
drag, startPoint x: 18, startPoint y: 62, endPoint x: 97, endPoint y: 107, distance: 91.1
click at [97, 107] on div "Looking at the LLM step configuration, I can see that it's already set up to ou…" at bounding box center [63, 70] width 92 height 197
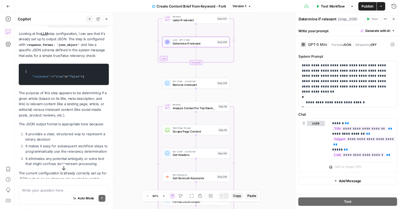
scroll to position [52, 0]
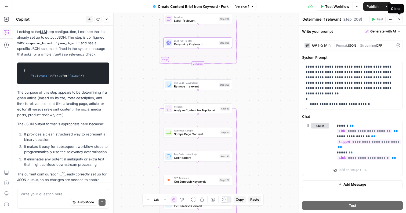
click at [400, 18] on icon "button" at bounding box center [399, 19] width 3 height 3
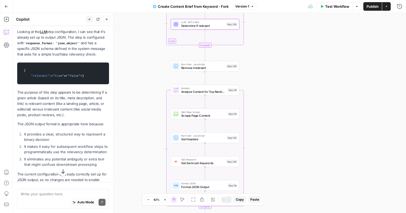
drag, startPoint x: 261, startPoint y: 141, endPoint x: 268, endPoint y: 122, distance: 20.3
click at [268, 121] on div "Workflow Set Inputs Inputs Google Search Perform Google Search Step 51 Loop Ite…" at bounding box center [209, 113] width 393 height 200
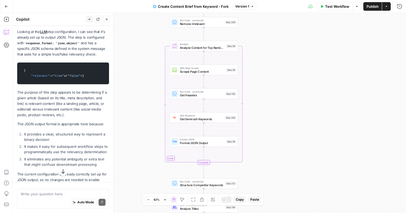
drag, startPoint x: 252, startPoint y: 83, endPoint x: 251, endPoint y: 39, distance: 44.1
click at [251, 39] on div "Workflow Set Inputs Inputs Google Search Perform Google Search Step 51 Loop Ite…" at bounding box center [209, 113] width 393 height 200
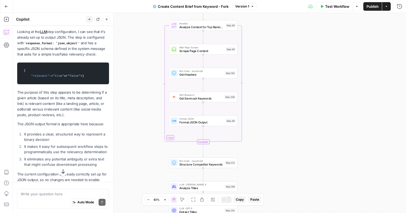
drag, startPoint x: 261, startPoint y: 81, endPoint x: 261, endPoint y: 62, distance: 19.9
click at [261, 62] on div "Workflow Set Inputs Inputs Google Search Perform Google Search Step 51 Loop Ite…" at bounding box center [209, 113] width 393 height 200
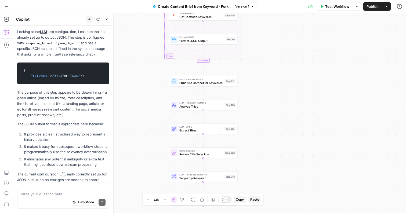
drag, startPoint x: 268, startPoint y: 146, endPoint x: 267, endPoint y: 65, distance: 81.7
click at [268, 65] on div "Workflow Set Inputs Inputs Google Search Perform Google Search Step 51 Loop Ite…" at bounding box center [209, 113] width 393 height 200
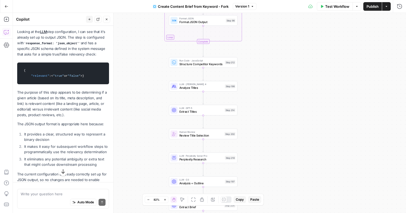
drag, startPoint x: 253, startPoint y: 121, endPoint x: 253, endPoint y: 103, distance: 18.0
click at [253, 103] on div "Workflow Set Inputs Inputs Google Search Perform Google Search Step 51 Loop Ite…" at bounding box center [209, 113] width 393 height 200
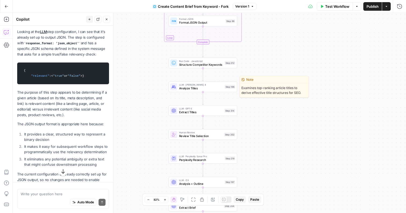
click at [204, 88] on span "Analyze Titles" at bounding box center [201, 88] width 44 height 4
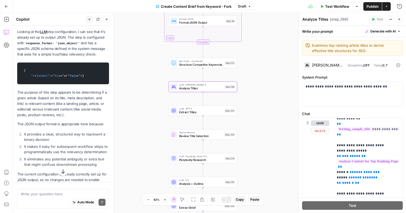
scroll to position [69, 0]
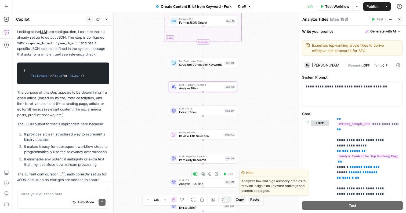
click at [202, 183] on span "Analysis + Outline" at bounding box center [201, 184] width 44 height 4
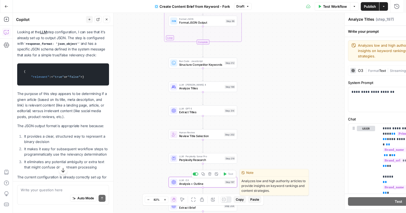
type textarea "Analysis + Outline"
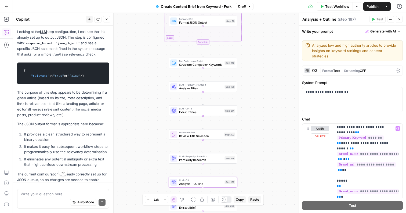
scroll to position [1, 0]
drag, startPoint x: 255, startPoint y: 55, endPoint x: 253, endPoint y: 112, distance: 56.7
click at [253, 112] on div "Workflow Set Inputs Inputs Google Search Perform Google Search Step 51 Loop Ite…" at bounding box center [209, 113] width 393 height 200
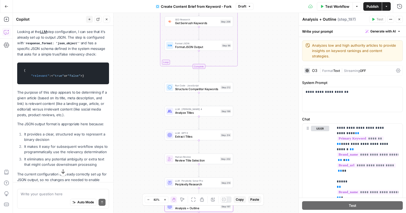
drag, startPoint x: 269, startPoint y: 127, endPoint x: 267, endPoint y: 94, distance: 32.8
click at [267, 94] on div "Workflow Set Inputs Inputs Google Search Perform Google Search Step 51 Loop Ite…" at bounding box center [209, 113] width 393 height 200
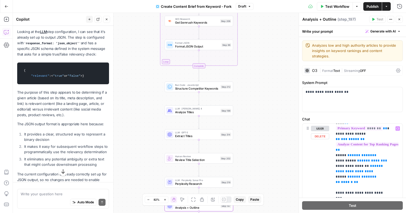
scroll to position [225, 1]
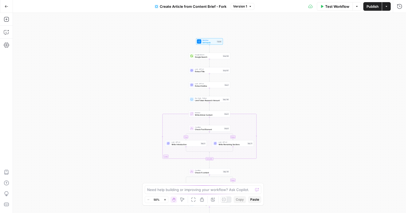
drag, startPoint x: 252, startPoint y: 27, endPoint x: 252, endPoint y: 58, distance: 31.7
click at [252, 58] on div "true false true false Workflow Set Inputs Inputs Google Search Google Search St…" at bounding box center [209, 113] width 393 height 200
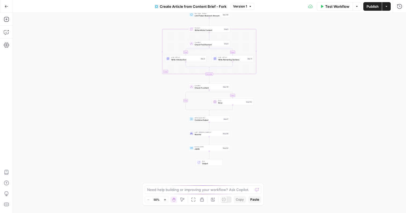
drag, startPoint x: 262, startPoint y: 92, endPoint x: 262, endPoint y: 5, distance: 86.8
click at [262, 0] on html "Webflow New Home Cluby Insights Opportunities Webflow Insights Opportunities Yo…" at bounding box center [203, 106] width 406 height 213
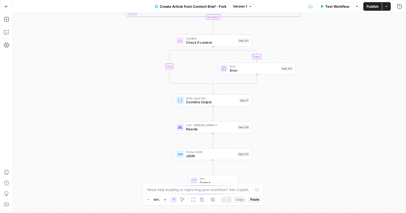
drag, startPoint x: 258, startPoint y: 128, endPoint x: 258, endPoint y: 95, distance: 32.5
click at [258, 95] on div "true false true false Workflow Set Inputs Inputs Google Search Google Search St…" at bounding box center [209, 113] width 393 height 200
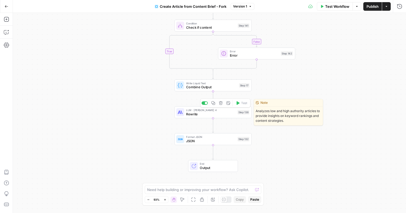
click at [221, 112] on span "Rewrite" at bounding box center [210, 114] width 49 height 5
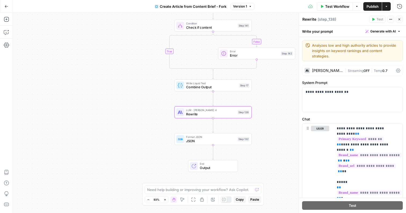
click at [333, 71] on div "Claude Sonnet 4" at bounding box center [327, 71] width 31 height 4
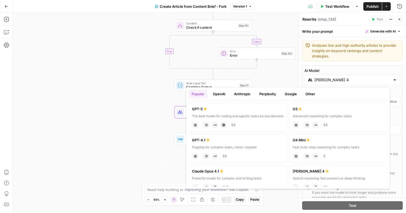
click at [354, 83] on div "Claude Sonnet 4" at bounding box center [353, 80] width 96 height 10
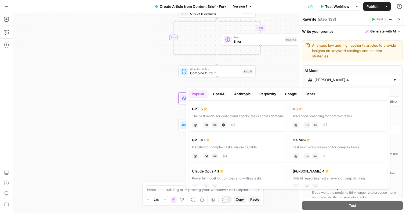
click at [219, 92] on button "OpenAI" at bounding box center [219, 94] width 19 height 9
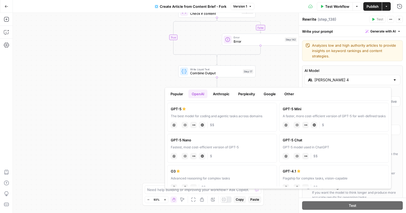
click at [181, 96] on button "Popular" at bounding box center [176, 94] width 19 height 9
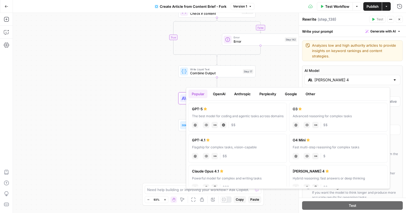
click at [266, 93] on button "Perplexity" at bounding box center [267, 94] width 23 height 9
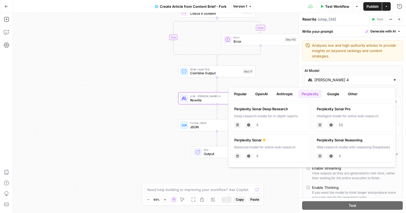
click at [280, 93] on button "Anthropic" at bounding box center [284, 94] width 23 height 9
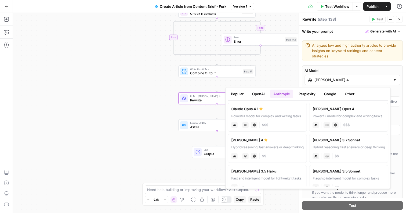
click at [393, 79] on div at bounding box center [395, 79] width 4 height 5
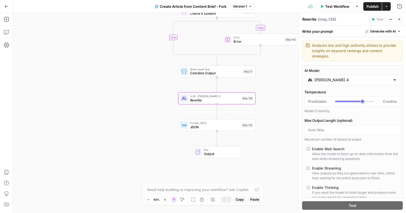
click at [399, 20] on icon "button" at bounding box center [399, 19] width 3 height 3
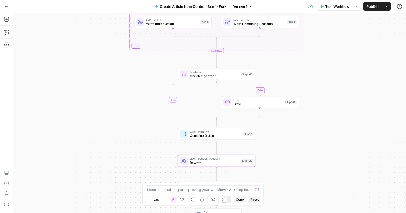
drag, startPoint x: 282, startPoint y: 64, endPoint x: 280, endPoint y: 143, distance: 79.3
click at [280, 143] on div "true false false true Workflow Set Inputs Inputs Google Search Google Search St…" at bounding box center [209, 113] width 393 height 200
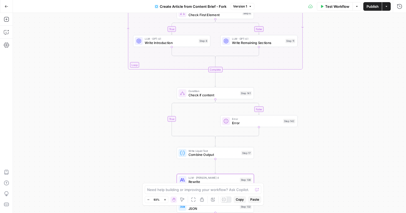
drag, startPoint x: 299, startPoint y: 67, endPoint x: 298, endPoint y: 143, distance: 76.6
click at [298, 143] on div "true false false true Workflow Set Inputs Inputs Google Search Google Search St…" at bounding box center [209, 113] width 393 height 200
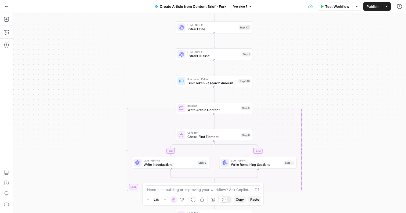
drag, startPoint x: 327, startPoint y: 78, endPoint x: 326, endPoint y: 125, distance: 47.0
click at [327, 125] on div "true false false true Workflow Set Inputs Inputs Google Search Google Search St…" at bounding box center [209, 113] width 393 height 200
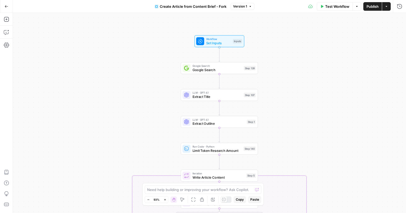
drag, startPoint x: 168, startPoint y: 40, endPoint x: 173, endPoint y: 107, distance: 66.8
click at [173, 107] on div "true false false true Workflow Set Inputs Inputs Google Search Google Search St…" at bounding box center [209, 113] width 393 height 200
click at [213, 38] on span "Workflow" at bounding box center [218, 38] width 25 height 4
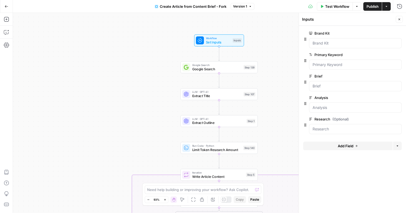
click at [399, 21] on icon "button" at bounding box center [399, 19] width 3 height 3
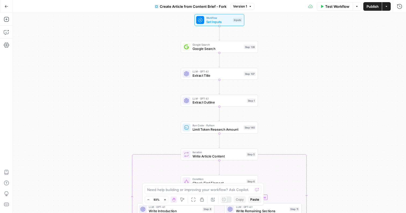
drag, startPoint x: 285, startPoint y: 106, endPoint x: 285, endPoint y: 86, distance: 19.9
click at [285, 86] on div "true false false true Workflow Set Inputs Inputs Google Search Google Search St…" at bounding box center [209, 113] width 393 height 200
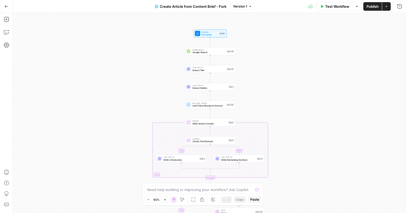
drag, startPoint x: 292, startPoint y: 92, endPoint x: 268, endPoint y: 78, distance: 28.0
click at [268, 78] on div "true false false true Workflow Set Inputs Inputs Google Search Google Search St…" at bounding box center [209, 113] width 393 height 200
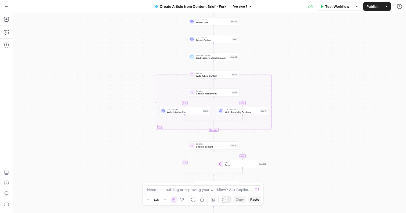
drag, startPoint x: 266, startPoint y: 109, endPoint x: 265, endPoint y: 58, distance: 51.0
click at [265, 58] on div "true false false true Workflow Set Inputs Inputs Google Search Google Search St…" at bounding box center [209, 113] width 393 height 200
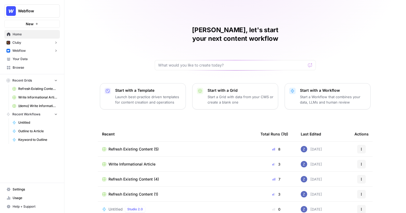
click at [185, 51] on div "[PERSON_NAME], let's start your next content workflow" at bounding box center [235, 48] width 161 height 45
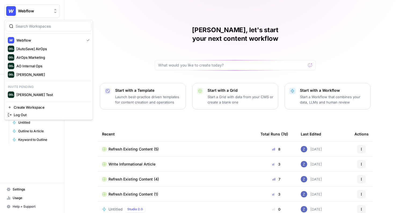
click at [31, 10] on span "Webflow" at bounding box center [34, 10] width 33 height 5
click at [35, 73] on span "[PERSON_NAME]" at bounding box center [51, 74] width 71 height 5
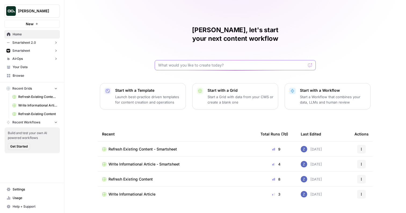
click at [222, 63] on input "text" at bounding box center [232, 65] width 148 height 5
click at [211, 60] on div at bounding box center [235, 65] width 161 height 10
type input "can you create a workflow that takes a gap anaylsis as an input and comes up wi…"
click button "Send" at bounding box center [310, 65] width 7 height 7
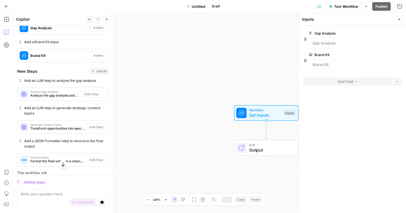
scroll to position [114, 0]
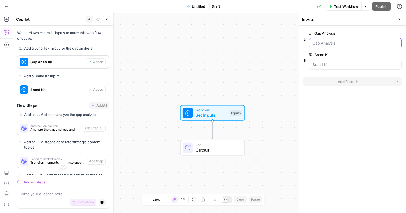
click at [367, 41] on Analysis "Gap Analysis" at bounding box center [356, 43] width 86 height 5
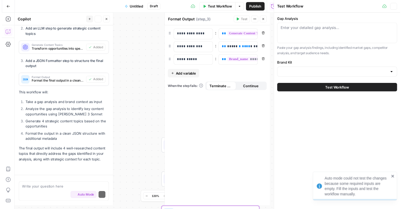
scroll to position [237, 0]
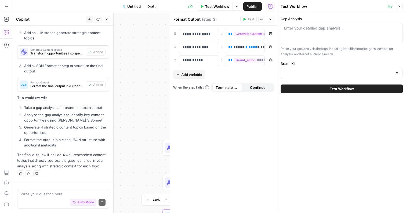
click at [400, 6] on icon "button" at bounding box center [399, 6] width 3 height 3
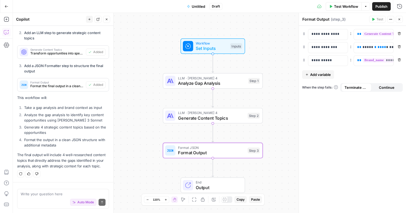
drag, startPoint x: 268, startPoint y: 106, endPoint x: 268, endPoint y: 36, distance: 70.1
click at [268, 35] on div "Workflow Set Inputs Inputs LLM · [PERSON_NAME] 4 Analyze Gap Analysis Step 1 LL…" at bounding box center [209, 113] width 393 height 200
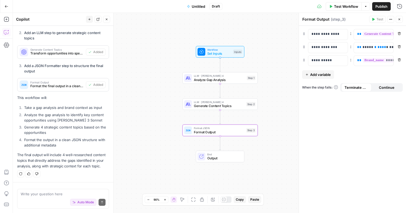
drag, startPoint x: 275, startPoint y: 84, endPoint x: 249, endPoint y: 84, distance: 25.3
click at [249, 84] on div "Workflow Set Inputs Inputs LLM · [PERSON_NAME] 4 Analyze Gap Analysis Step 1 LL…" at bounding box center [209, 113] width 393 height 200
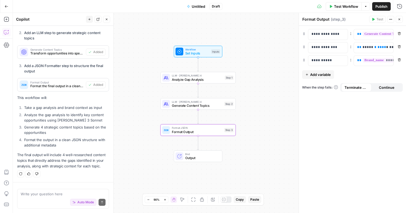
click at [191, 54] on span "Set Inputs" at bounding box center [197, 53] width 24 height 5
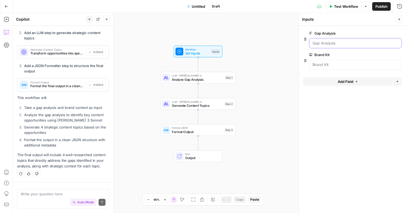
click at [339, 44] on Analysis "Gap Analysis" at bounding box center [356, 43] width 86 height 5
click at [333, 64] on Kit "Brand Kit" at bounding box center [356, 64] width 86 height 5
click at [348, 8] on span "Test Workflow" at bounding box center [346, 6] width 24 height 5
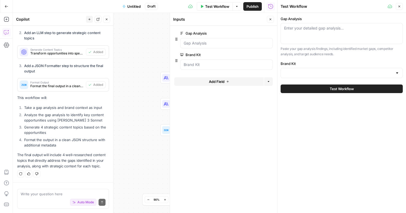
click at [292, 33] on div "Enter your detailed gap analysis..." at bounding box center [342, 33] width 122 height 21
click at [255, 5] on span "Publish" at bounding box center [253, 6] width 12 height 5
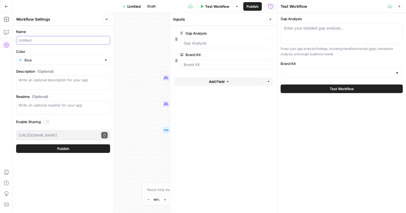
click at [47, 38] on input "Name" at bounding box center [63, 40] width 89 height 5
type input "sure"
click at [84, 147] on button "Publish" at bounding box center [63, 149] width 94 height 9
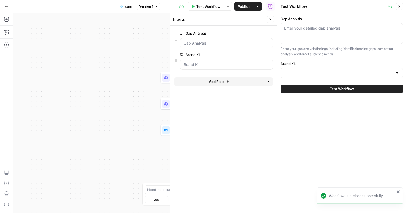
click at [259, 7] on icon "button" at bounding box center [257, 6] width 3 height 3
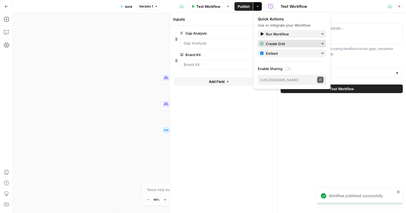
click at [271, 41] on span "Create Grid" at bounding box center [291, 43] width 51 height 5
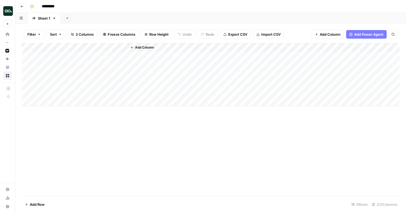
click at [59, 59] on div "Add Column" at bounding box center [211, 74] width 378 height 63
click at [116, 47] on div "Add Column" at bounding box center [211, 74] width 378 height 63
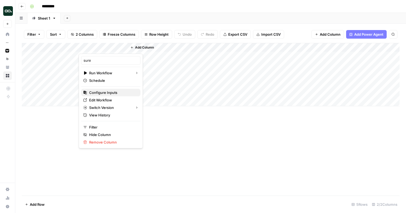
click at [105, 93] on span "Configure Inputs" at bounding box center [112, 92] width 47 height 5
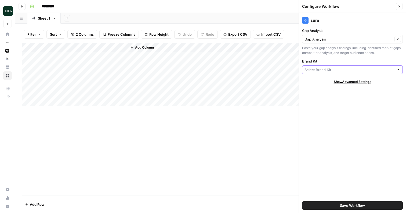
click at [321, 69] on input "Brand Kit" at bounding box center [350, 69] width 90 height 5
click at [401, 8] on icon "button" at bounding box center [399, 6] width 3 height 3
